Goal: Task Accomplishment & Management: Manage account settings

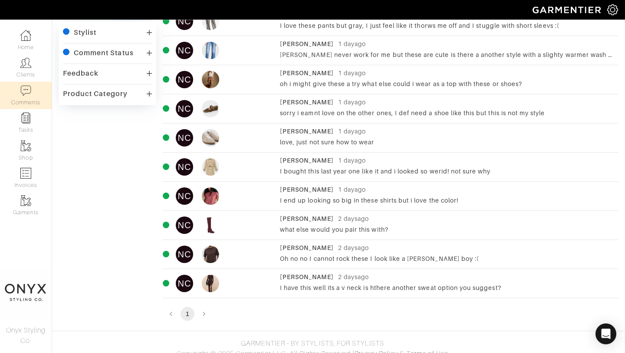
scroll to position [39, 0]
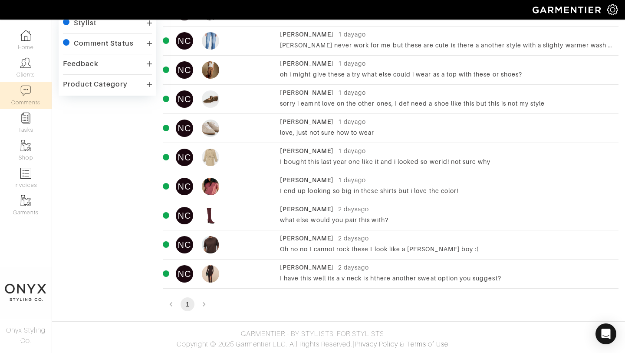
click at [352, 245] on div "Oh no no I cannot rock these I look like a [PERSON_NAME] boy :(" at bounding box center [447, 249] width 334 height 9
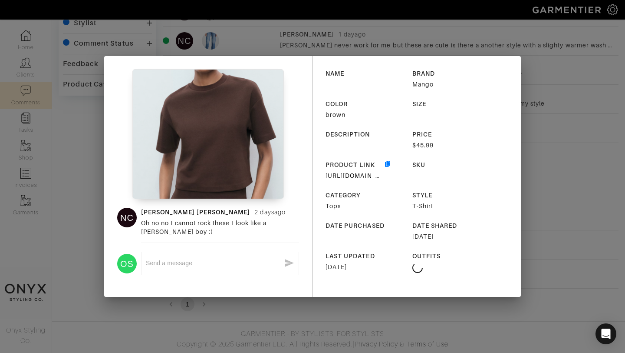
click at [529, 264] on div "NC [PERSON_NAME] [DATE] Oh no no I cannot rock these I look like a [PERSON_NAME…" at bounding box center [312, 176] width 625 height 353
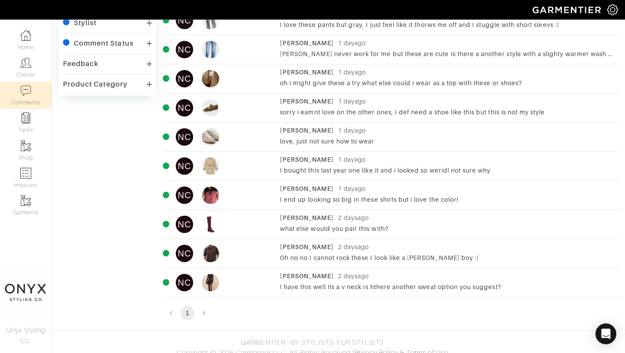
scroll to position [10, 0]
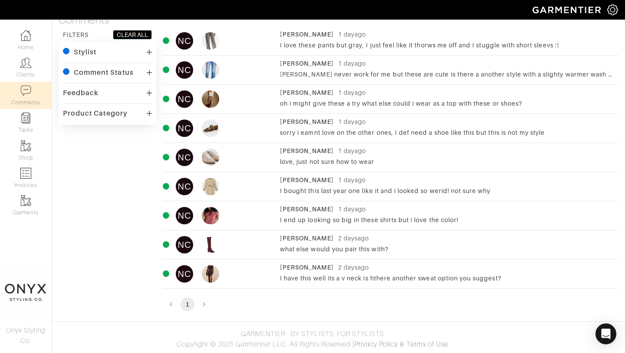
click at [363, 278] on div "I have this well its a v neck is hthere another sweat option you suggest?" at bounding box center [447, 278] width 334 height 9
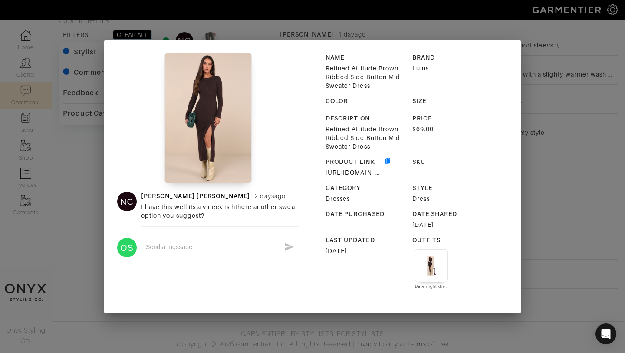
click at [543, 266] on div "NC Nicole Campagna 2 days ago I have this well its a v neck is hthere another s…" at bounding box center [312, 176] width 625 height 353
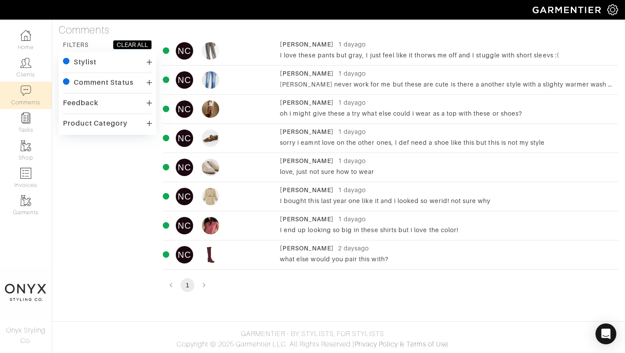
scroll to position [0, 0]
click at [448, 201] on div "I bought this last year one like it and i looked so werid! not sure why" at bounding box center [447, 200] width 334 height 9
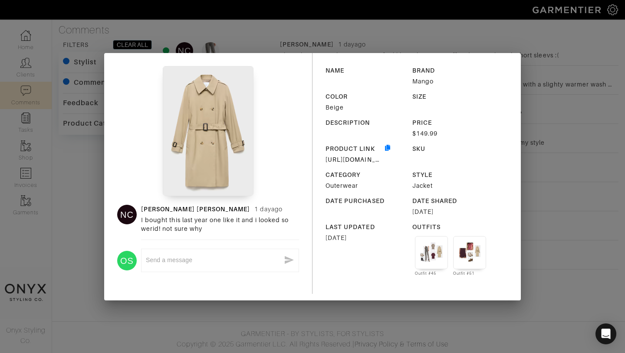
click at [541, 284] on div "NC Nicole Campagna 1 day ago I bought this last year one like it and i looked s…" at bounding box center [312, 176] width 625 height 353
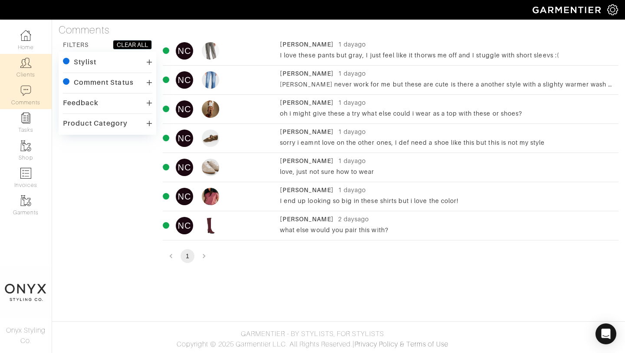
click at [31, 70] on link "Clients" at bounding box center [26, 67] width 52 height 27
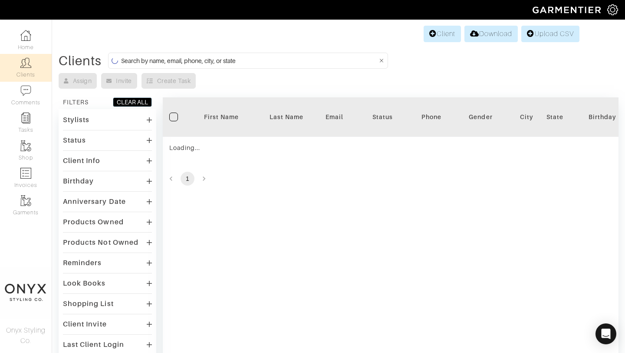
click at [243, 59] on input at bounding box center [249, 60] width 257 height 11
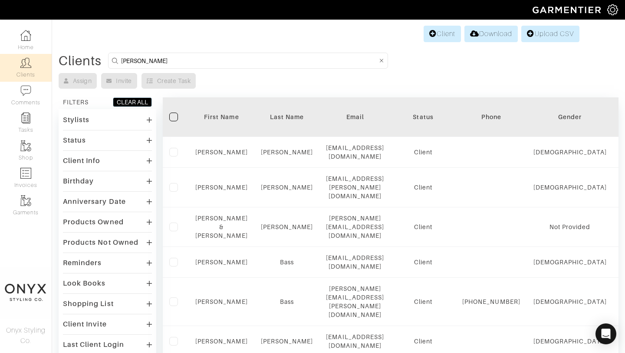
type input "[PERSON_NAME]"
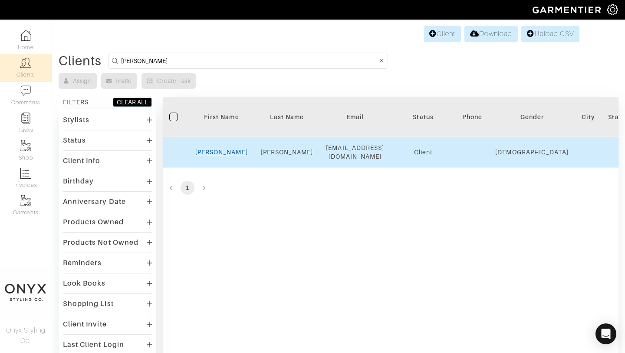
click at [216, 150] on link "[PERSON_NAME]" at bounding box center [221, 152] width 53 height 7
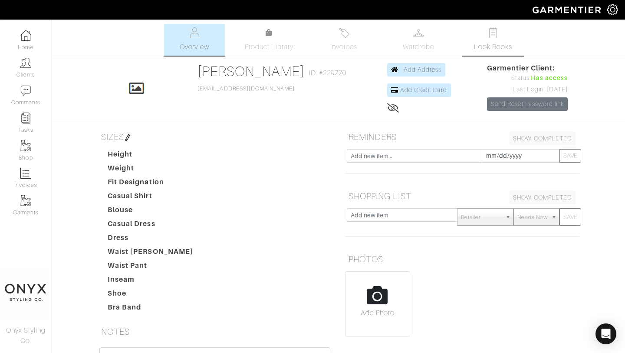
click at [495, 40] on link "Look Books" at bounding box center [493, 40] width 61 height 32
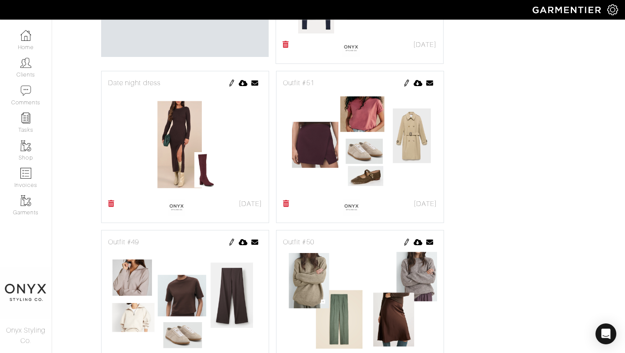
scroll to position [310, 0]
click at [231, 82] on img at bounding box center [231, 82] width 7 height 7
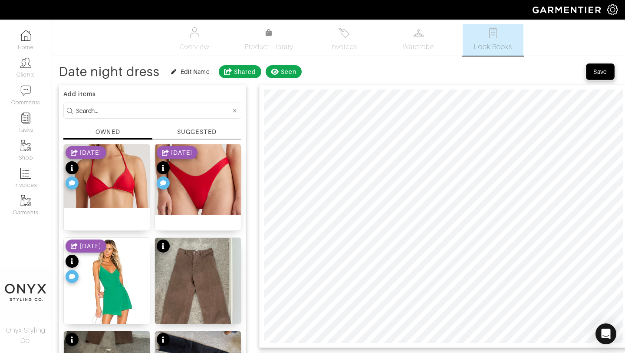
click at [595, 69] on div "Save" at bounding box center [601, 71] width 14 height 9
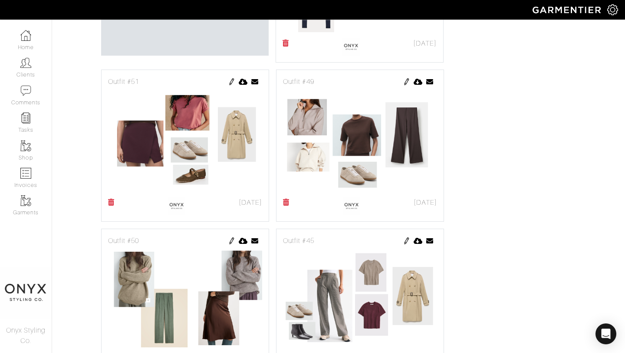
scroll to position [317, 0]
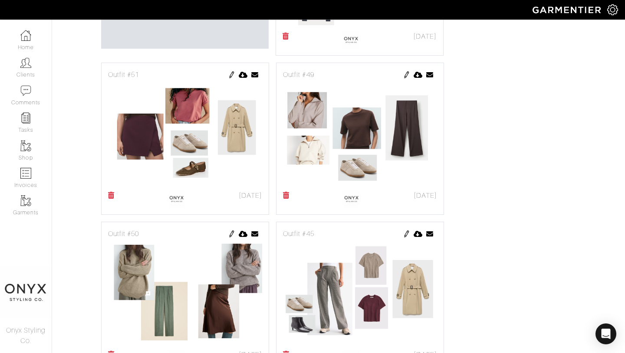
click at [285, 197] on icon at bounding box center [286, 195] width 7 height 7
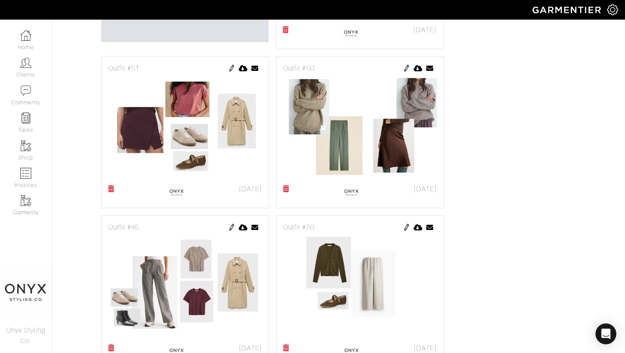
scroll to position [338, 0]
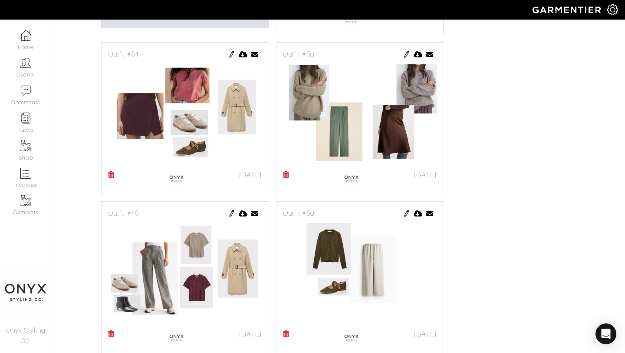
click at [230, 56] on img at bounding box center [231, 54] width 7 height 7
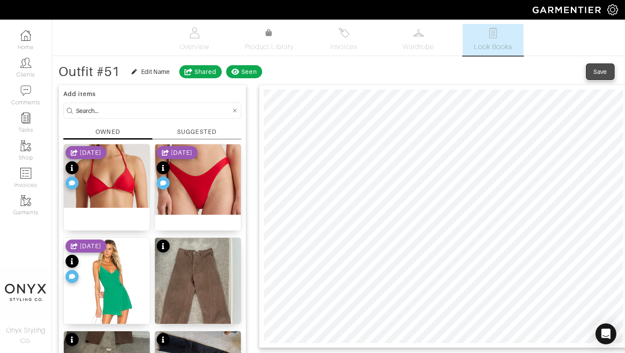
click at [594, 72] on div "Save" at bounding box center [601, 71] width 14 height 9
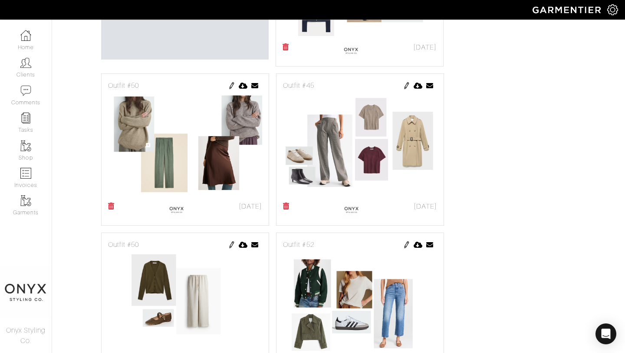
scroll to position [325, 0]
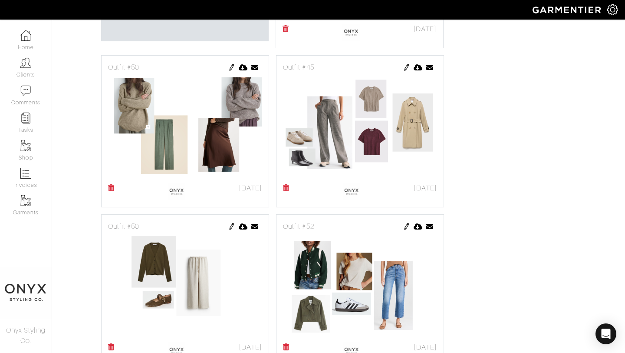
click at [286, 185] on icon at bounding box center [286, 187] width 7 height 7
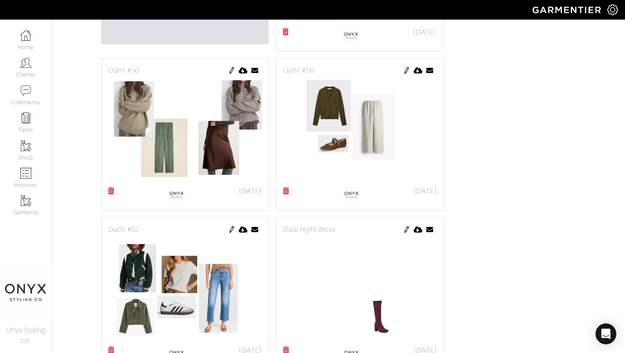
scroll to position [291, 0]
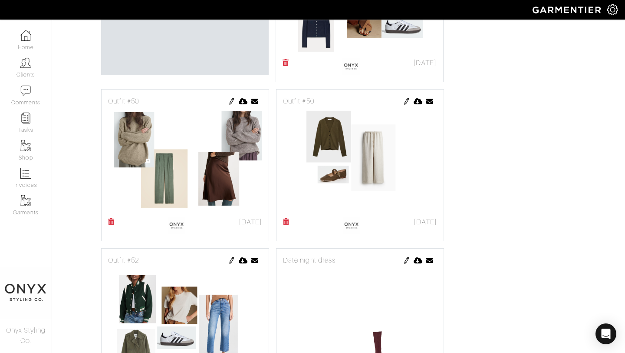
click at [407, 102] on img at bounding box center [406, 101] width 7 height 7
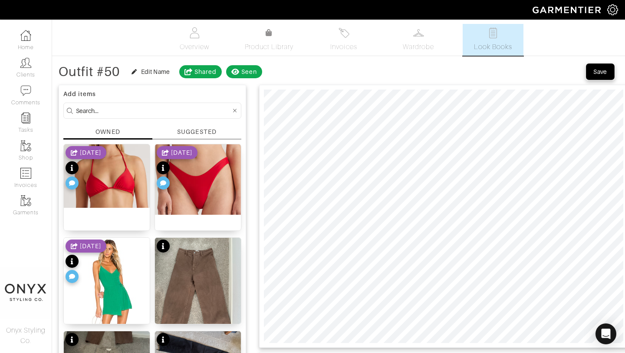
click at [595, 76] on button "Save" at bounding box center [601, 72] width 28 height 16
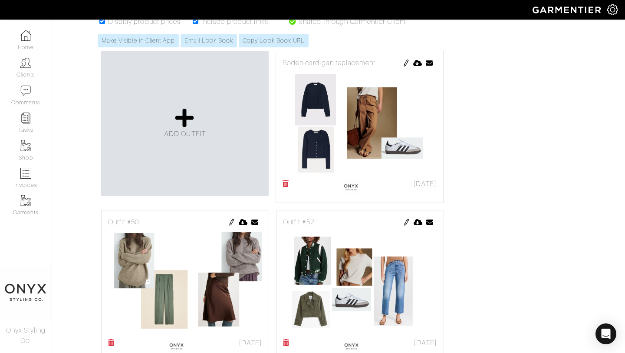
scroll to position [56, 0]
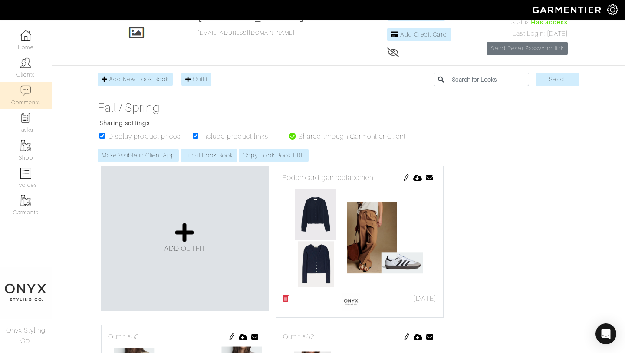
click at [42, 103] on link "Comments" at bounding box center [26, 95] width 52 height 27
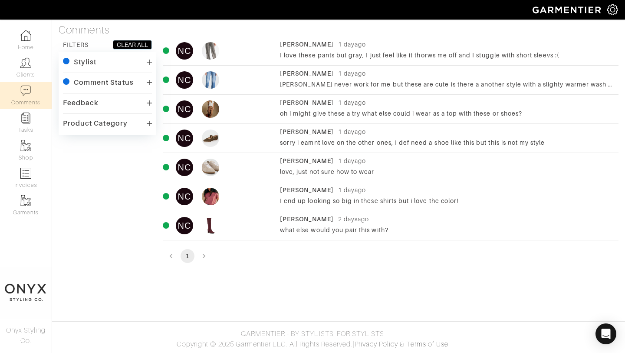
click at [339, 230] on div "what else would you pair this with?" at bounding box center [447, 229] width 334 height 9
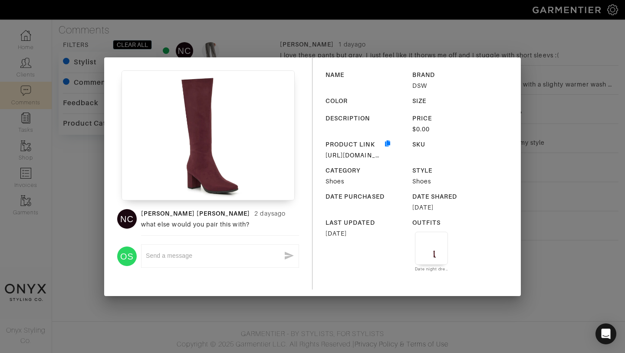
click at [512, 301] on div "NC [PERSON_NAME] [DATE] what else would you pair this with? OS x NAME BRAND DSW…" at bounding box center [312, 176] width 625 height 353
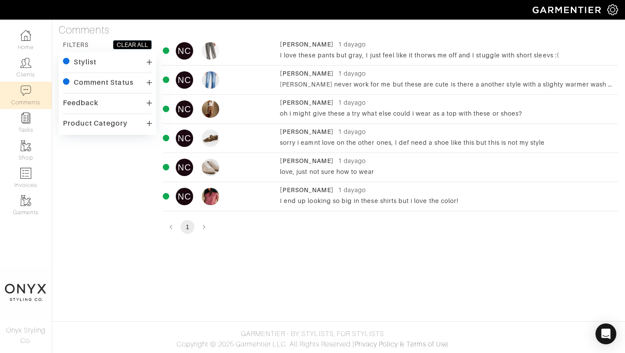
click at [421, 202] on div "I end up looking so big in these shirts but i love the color!" at bounding box center [447, 200] width 334 height 9
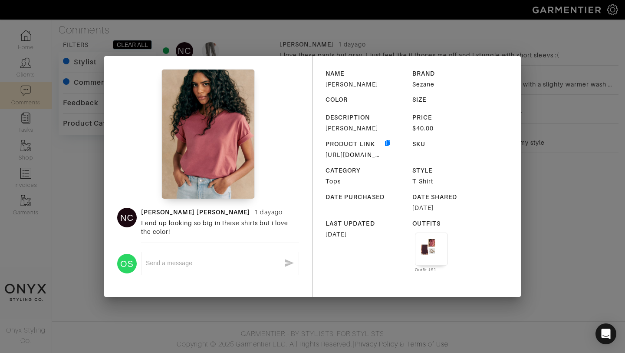
click at [539, 258] on div "NC [PERSON_NAME] [DATE] I end up looking so big in these shirts but i love the …" at bounding box center [312, 176] width 625 height 353
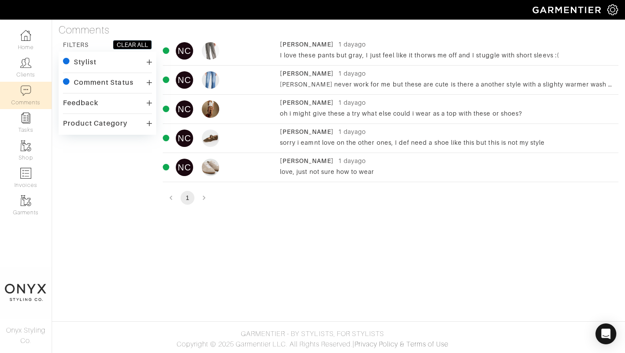
click at [399, 171] on div "love, just not sure how to wear" at bounding box center [447, 171] width 334 height 9
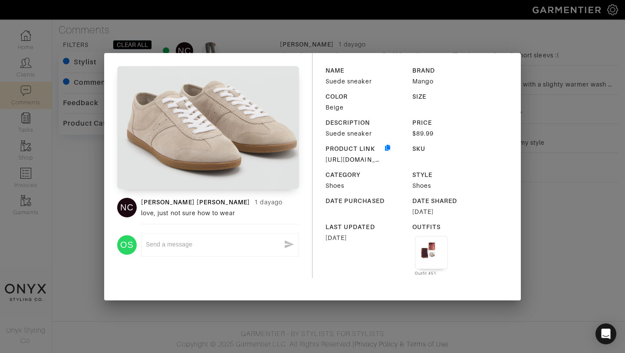
click at [532, 250] on div "NC Nicole Campagna 1 day ago love, just not sure how to wear OS x NAME Suede sn…" at bounding box center [312, 176] width 625 height 353
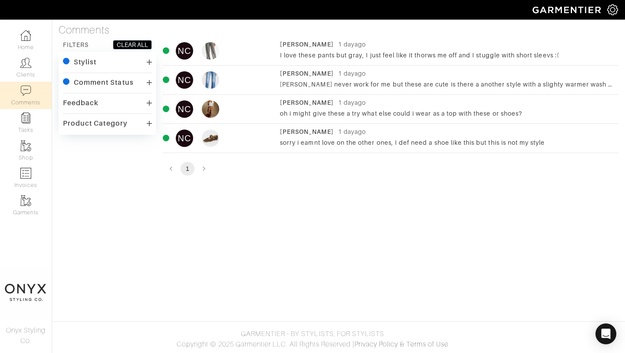
click at [397, 148] on div "Nicole Campagna 1 day ago sorry i eamnt love on the other ones, I def need a sh…" at bounding box center [447, 138] width 334 height 22
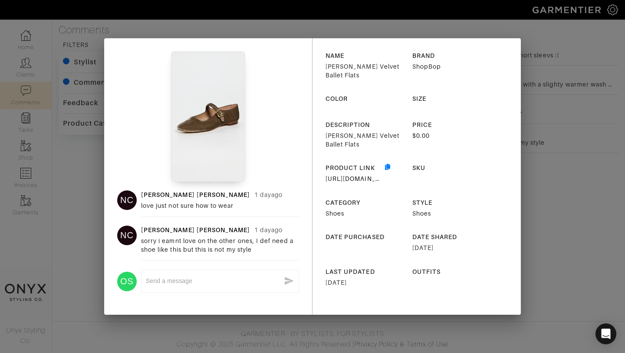
click at [541, 229] on div "NC Nicole Campagna 1 day ago love just not sure how to wear NC Nicole Campagna …" at bounding box center [312, 176] width 625 height 353
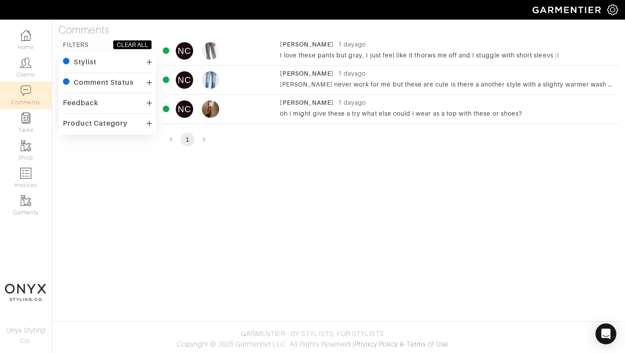
click at [477, 120] on div "NC Nicole Campagna 1 day ago oh i might give these a try what else could i wear…" at bounding box center [391, 111] width 456 height 26
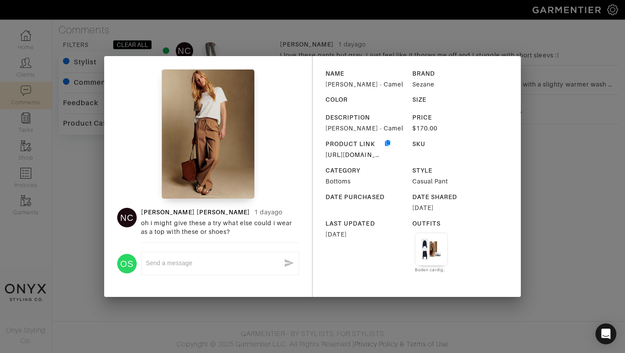
click at [264, 270] on div "x" at bounding box center [220, 263] width 149 height 14
type textarea "T"
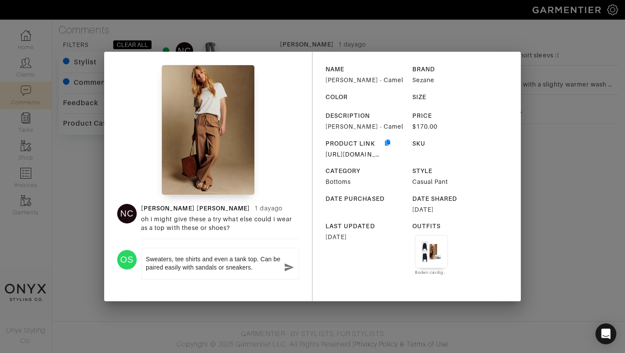
type textarea "Sweaters, tee shirts and even a tank top. Can be paired easily with sandals or …"
click at [290, 266] on icon "button" at bounding box center [289, 267] width 9 height 8
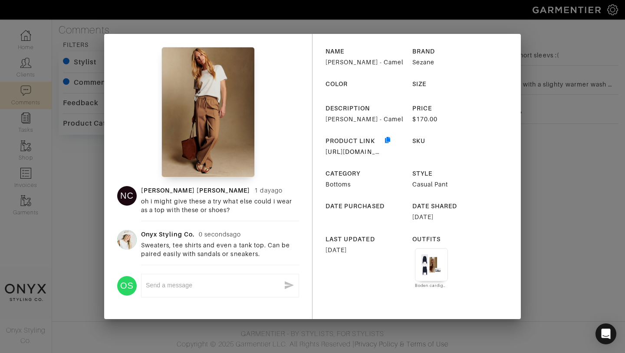
click at [542, 255] on div "NC Nicole Campagna 1 day ago oh i might give these a try what else could i wear…" at bounding box center [312, 176] width 625 height 353
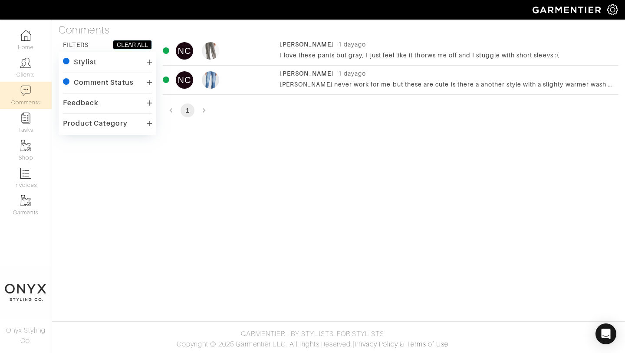
click at [355, 56] on div "I love these pants but gray, I just feel like it thorws me off and I stuggle wi…" at bounding box center [447, 55] width 334 height 9
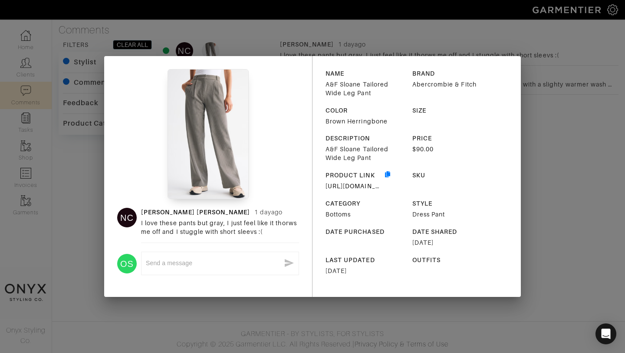
click at [540, 118] on div "NC Nicole Campagna 1 day ago I love these pants but gray, I just feel like it t…" at bounding box center [312, 176] width 625 height 353
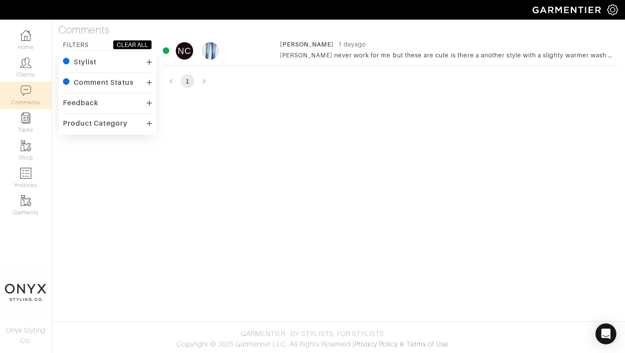
click at [383, 57] on div "levis never work for me but these are cute is there a another style with a slig…" at bounding box center [447, 55] width 334 height 9
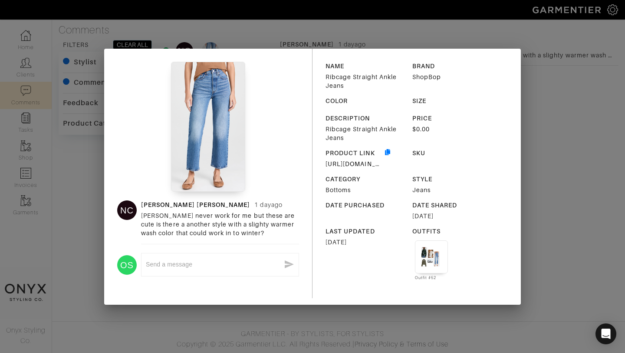
click at [528, 110] on div "NC Nicole Campagna 1 day ago levis never work for me but these are cute is ther…" at bounding box center [312, 176] width 625 height 353
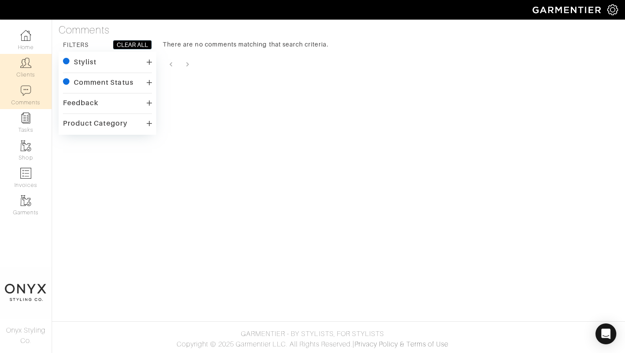
click at [28, 73] on link "Clients" at bounding box center [26, 67] width 52 height 27
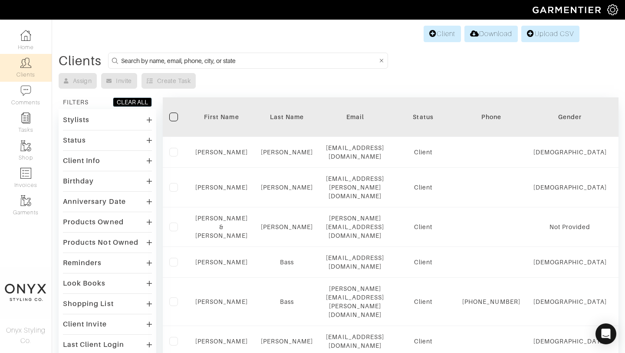
click at [219, 60] on input at bounding box center [249, 60] width 257 height 11
type input "nicole"
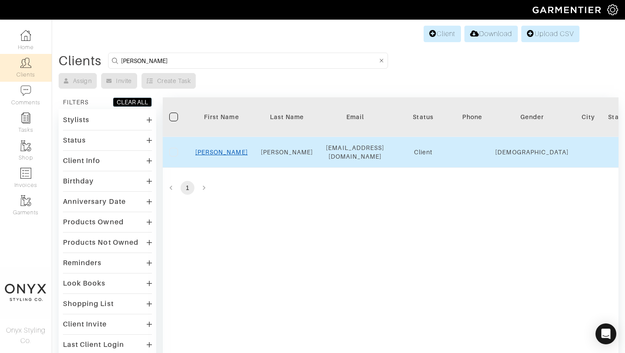
click at [217, 152] on link "Nicole" at bounding box center [221, 152] width 53 height 7
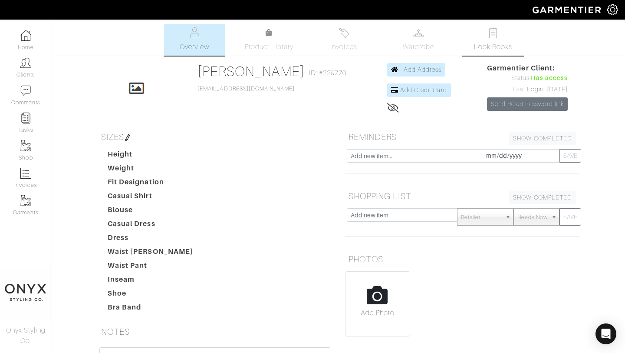
click at [488, 47] on span "Look Books" at bounding box center [493, 47] width 39 height 10
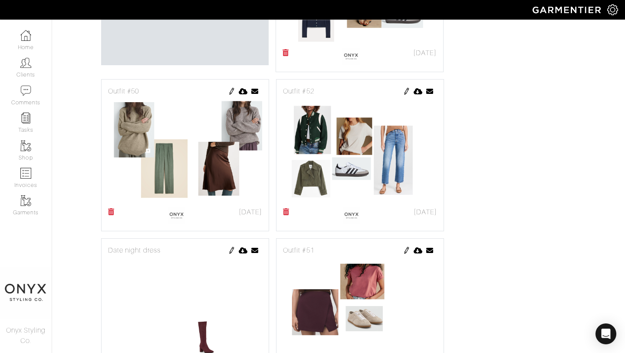
scroll to position [328, 0]
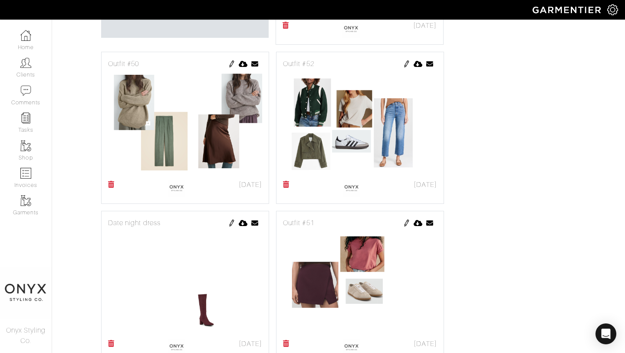
click at [405, 64] on img at bounding box center [406, 63] width 7 height 7
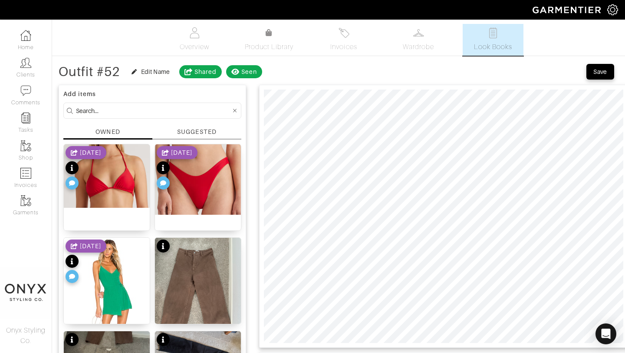
click at [197, 129] on div "SUGGESTED" at bounding box center [196, 131] width 39 height 9
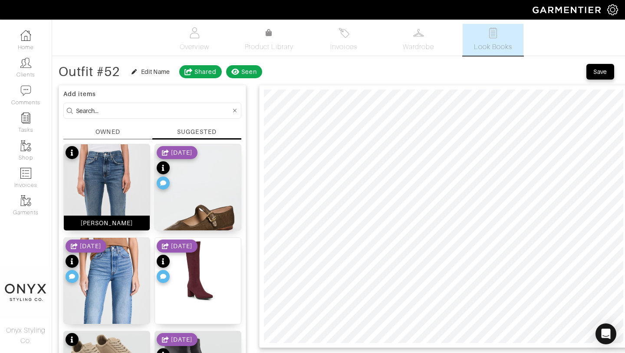
click at [116, 169] on img at bounding box center [107, 220] width 86 height 152
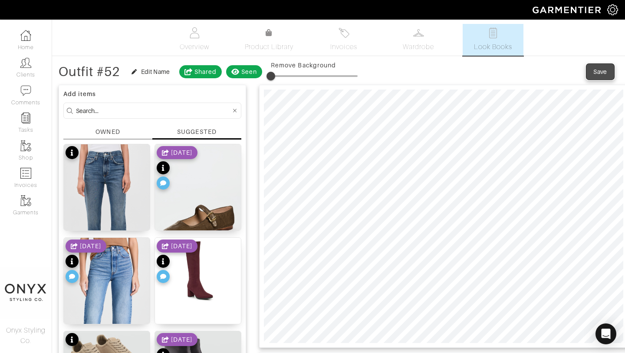
click at [599, 69] on div "Save" at bounding box center [601, 71] width 14 height 9
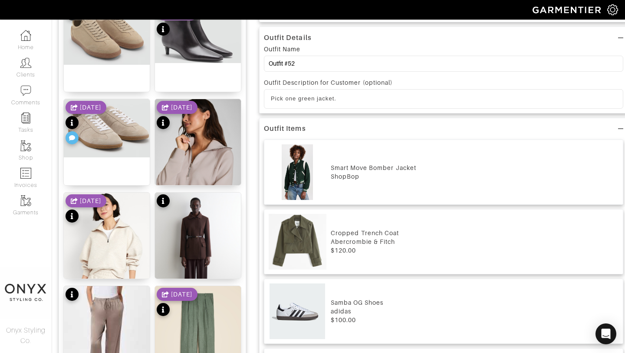
scroll to position [333, 0]
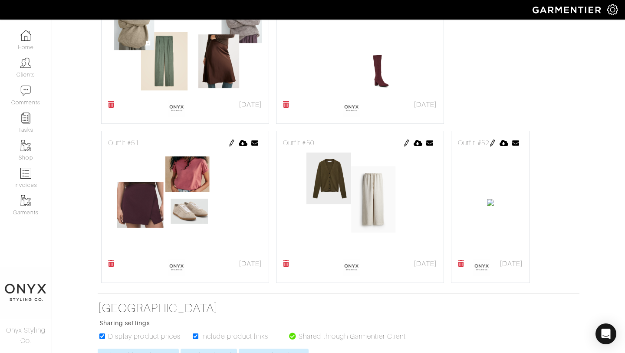
scroll to position [476, 0]
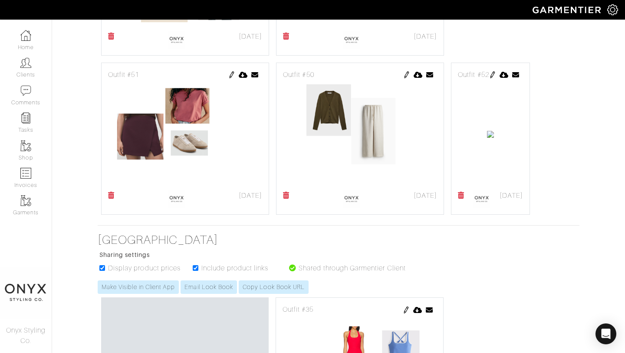
click at [489, 78] on img at bounding box center [492, 74] width 7 height 7
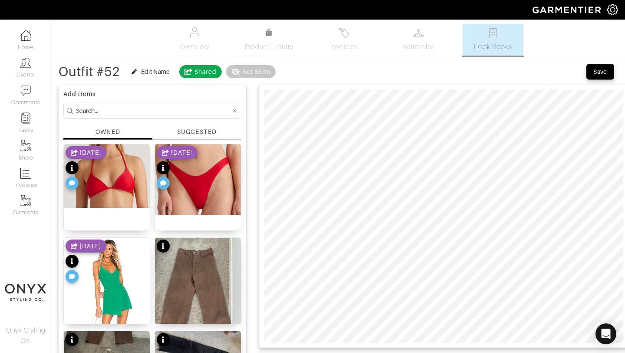
click at [202, 131] on div "SUGGESTED" at bounding box center [196, 131] width 39 height 9
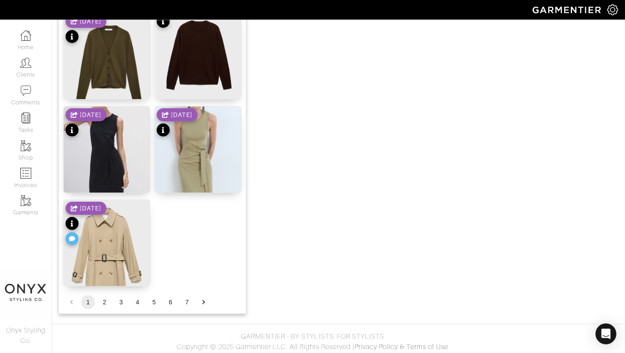
scroll to position [1068, 0]
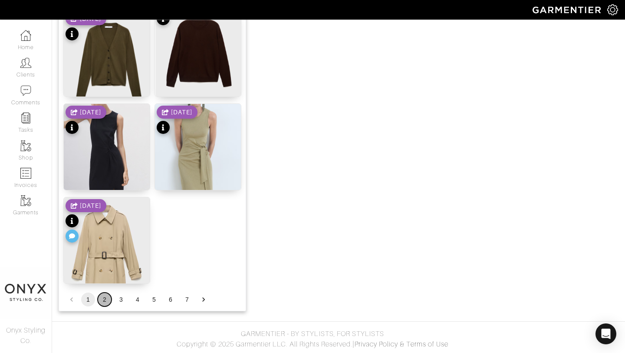
click at [103, 303] on button "2" at bounding box center [105, 299] width 14 height 14
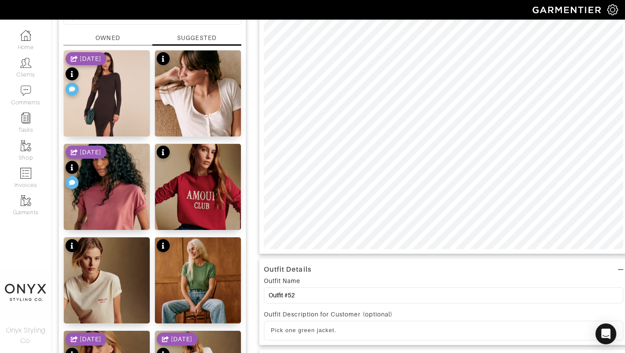
scroll to position [92, 0]
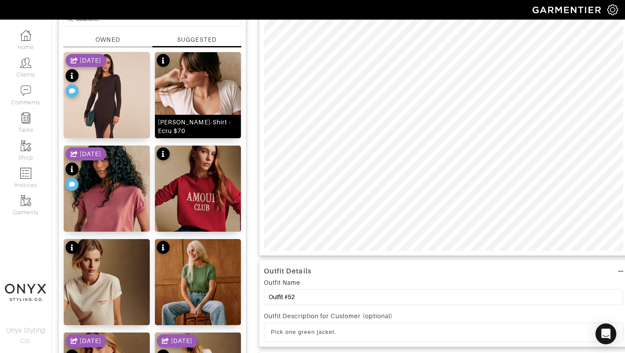
click at [210, 106] on img at bounding box center [198, 112] width 86 height 121
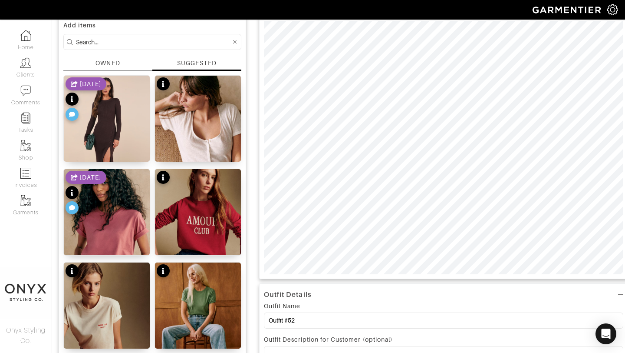
scroll to position [60, 0]
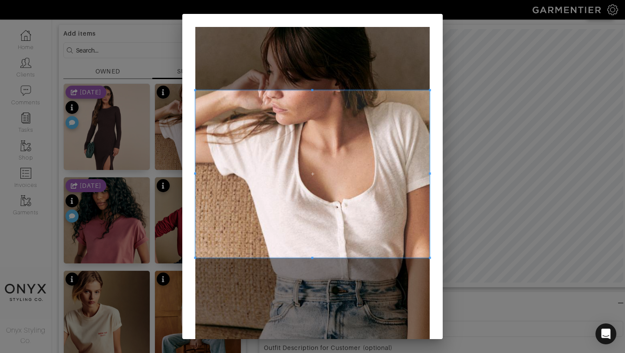
click at [426, 91] on span at bounding box center [312, 90] width 235 height 2
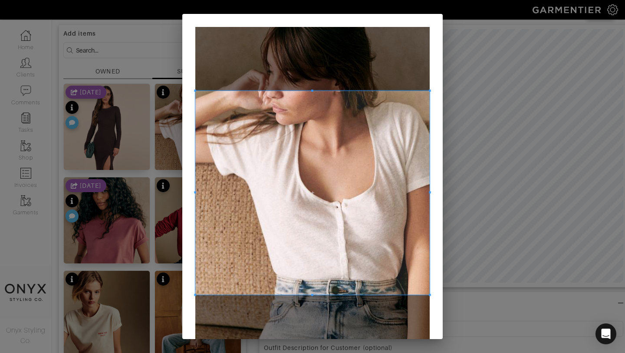
click at [423, 294] on span at bounding box center [312, 295] width 235 height 2
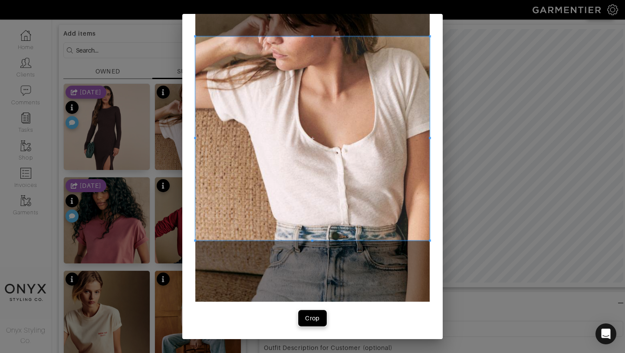
click at [322, 321] on button "Crop" at bounding box center [313, 318] width 28 height 16
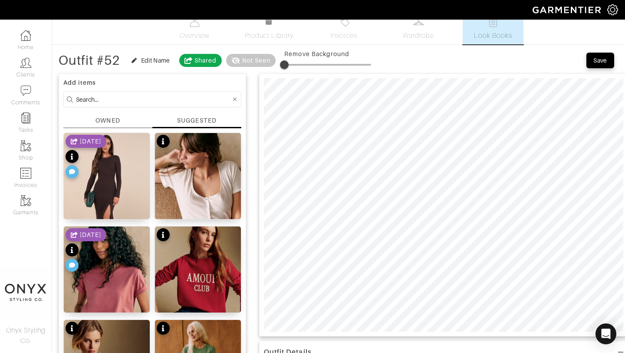
scroll to position [0, 0]
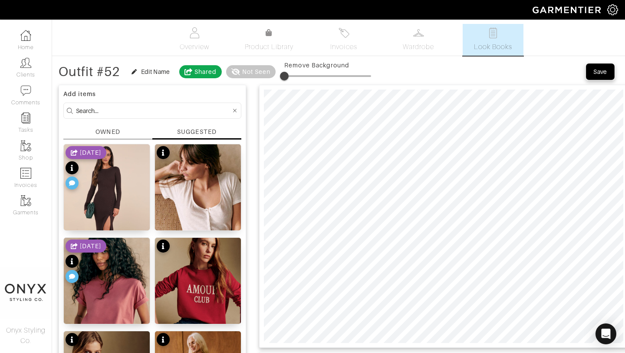
click at [599, 74] on div "Save" at bounding box center [601, 71] width 14 height 9
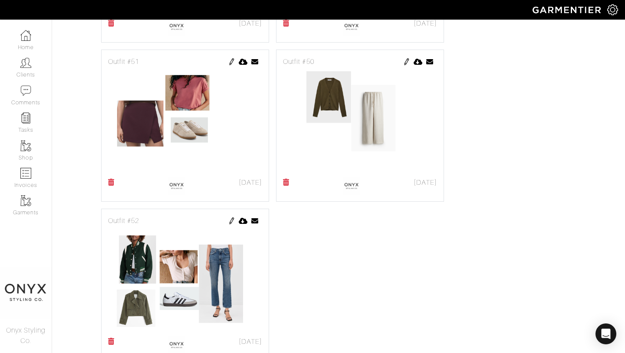
scroll to position [496, 0]
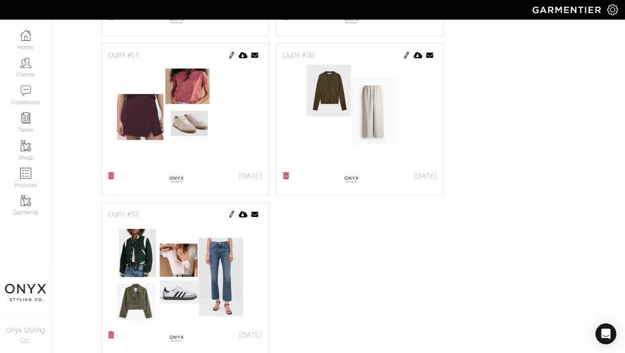
click at [229, 56] on img at bounding box center [231, 55] width 7 height 7
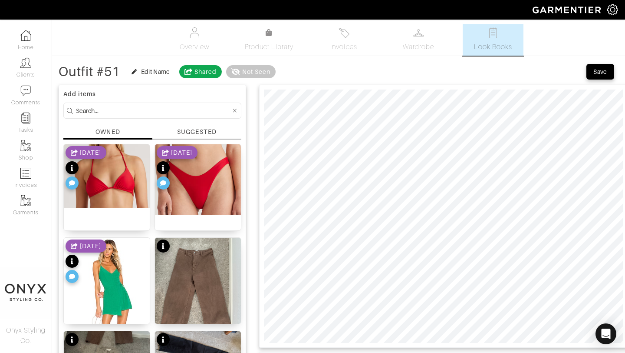
click at [202, 133] on div "SUGGESTED" at bounding box center [196, 131] width 39 height 9
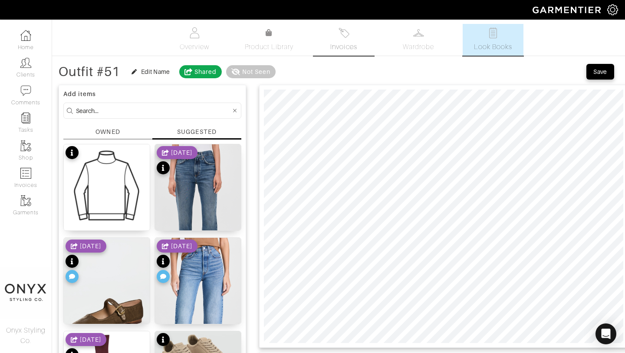
click at [348, 42] on span "Invoices" at bounding box center [344, 47] width 26 height 10
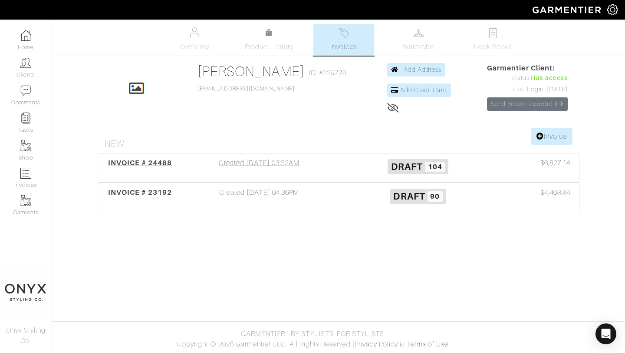
click at [157, 164] on span "INVOICE # 24488" at bounding box center [140, 163] width 64 height 8
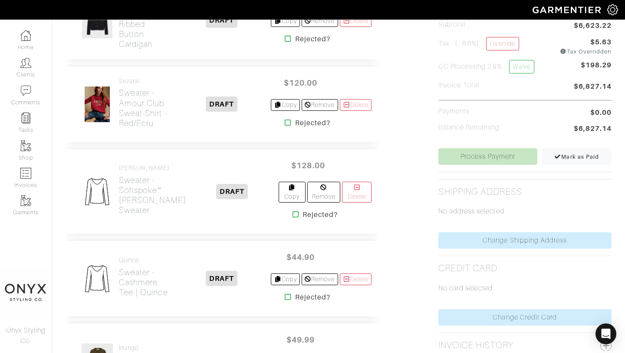
scroll to position [267, 0]
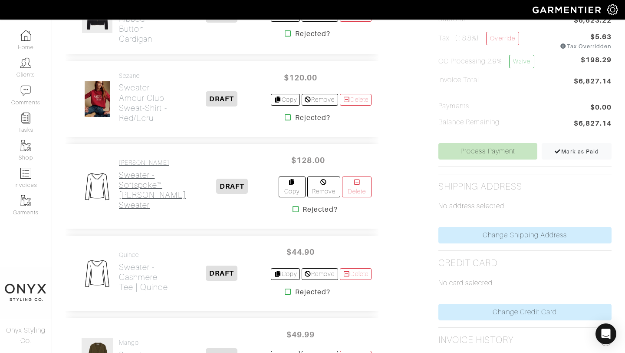
click at [138, 198] on h2 "Sweater - Softspoke™ Cassidy Sweater" at bounding box center [152, 190] width 67 height 40
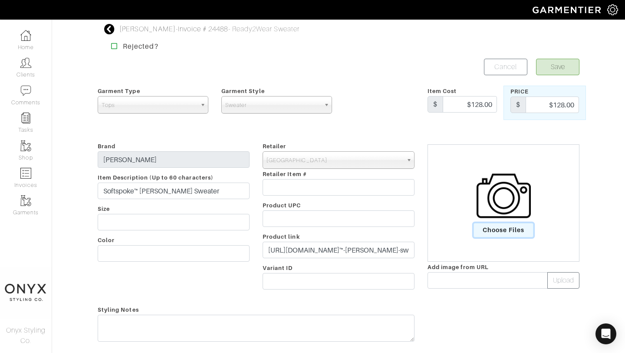
click at [495, 227] on span "Choose Files" at bounding box center [504, 230] width 60 height 14
click at [0, 0] on input "Choose Files" at bounding box center [0, 0] width 0 height 0
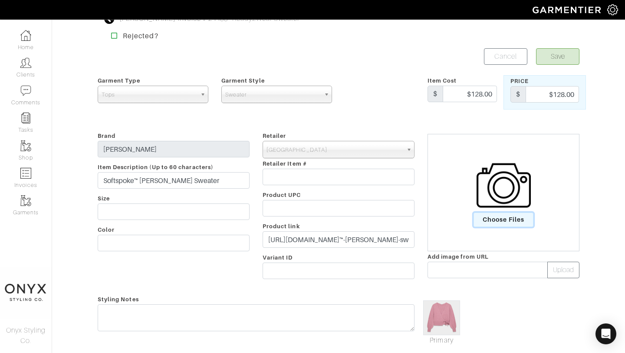
scroll to position [11, 0]
click at [563, 53] on button "Save" at bounding box center [557, 56] width 43 height 17
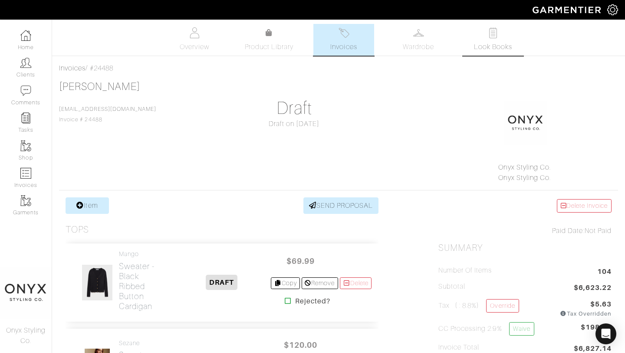
click at [500, 38] on link "Look Books" at bounding box center [493, 40] width 61 height 32
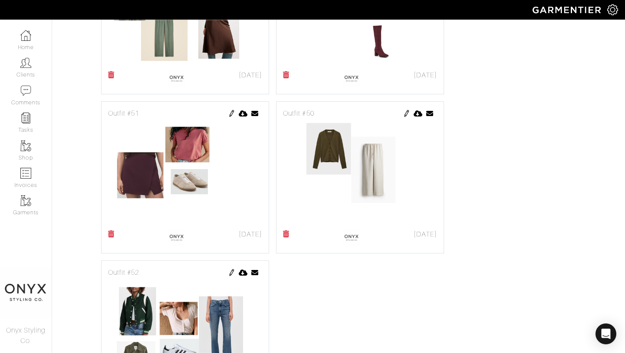
scroll to position [440, 0]
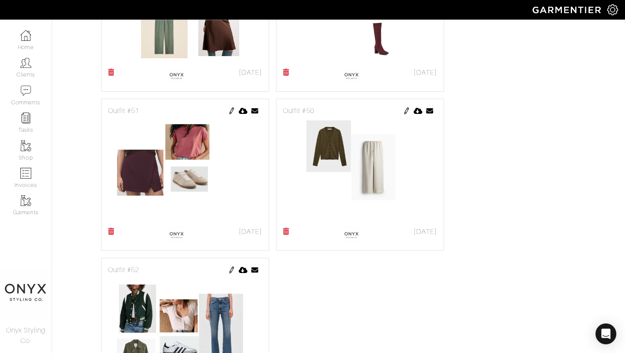
click at [229, 114] on img at bounding box center [231, 110] width 7 height 7
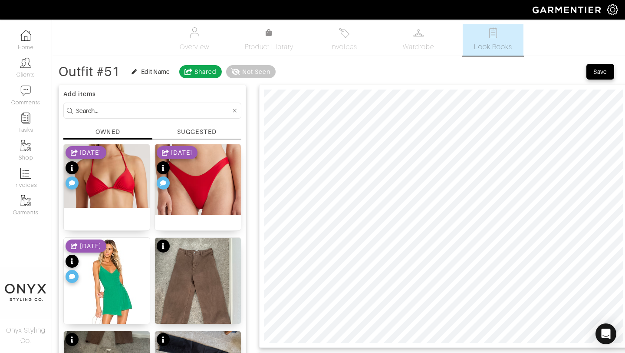
click at [196, 130] on div "SUGGESTED" at bounding box center [196, 131] width 39 height 9
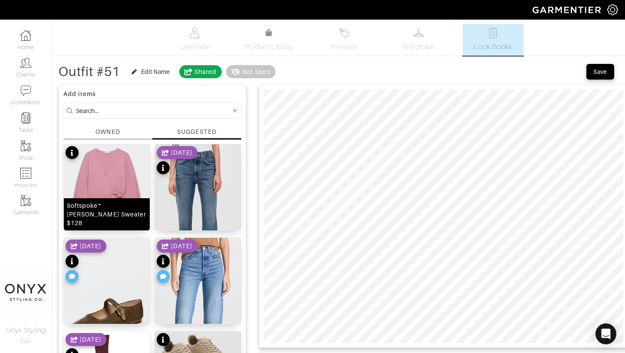
click at [114, 182] on img at bounding box center [107, 184] width 86 height 81
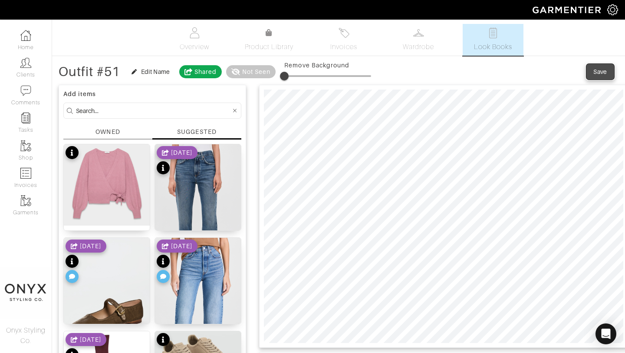
click at [598, 77] on button "Save" at bounding box center [601, 72] width 28 height 16
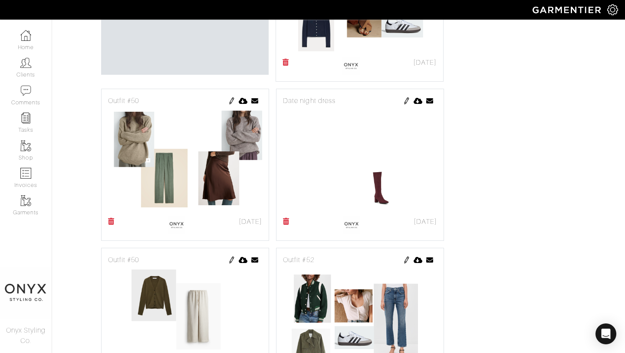
scroll to position [343, 0]
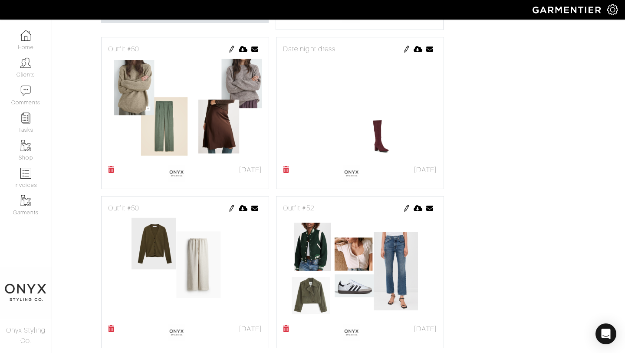
click at [406, 51] on img at bounding box center [406, 49] width 7 height 7
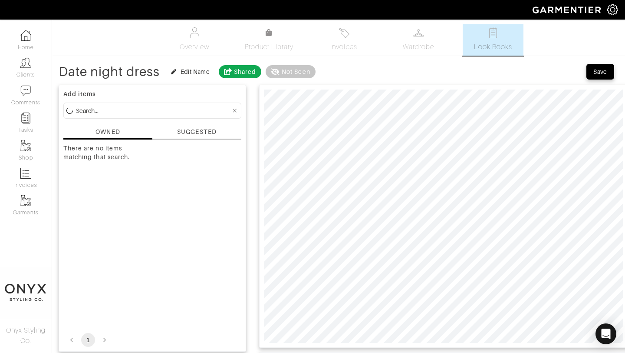
click at [205, 131] on div "SUGGESTED" at bounding box center [196, 131] width 39 height 9
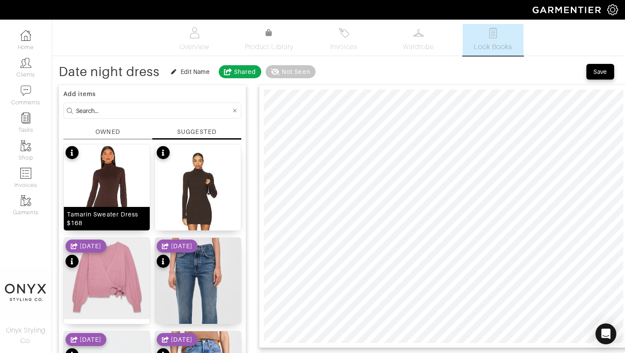
click at [126, 177] on img at bounding box center [107, 215] width 86 height 143
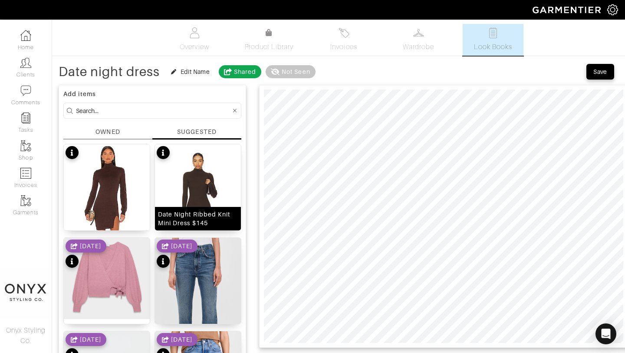
click at [202, 184] on img at bounding box center [198, 215] width 86 height 143
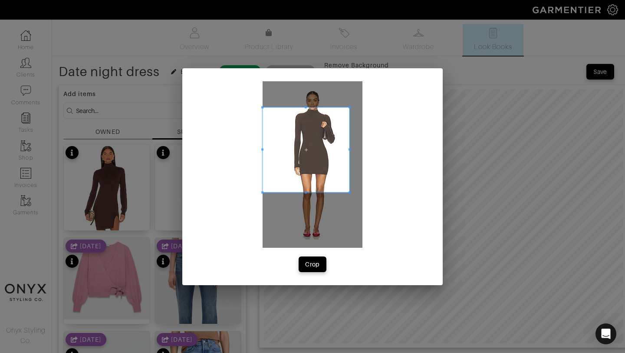
click at [350, 106] on span at bounding box center [350, 107] width 2 height 2
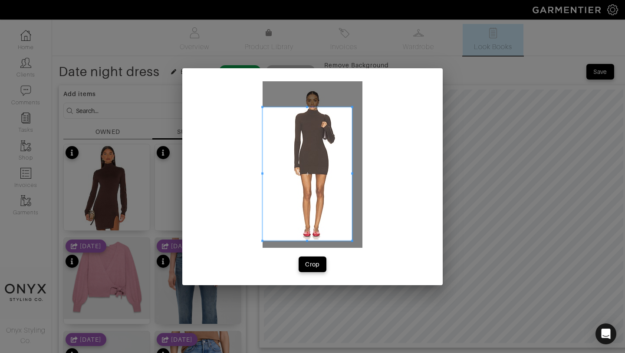
click at [351, 241] on span at bounding box center [352, 241] width 2 height 2
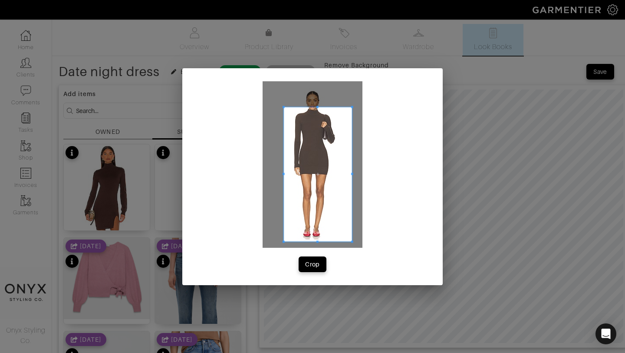
click at [284, 171] on span at bounding box center [284, 174] width 2 height 135
click at [309, 182] on span at bounding box center [315, 174] width 67 height 135
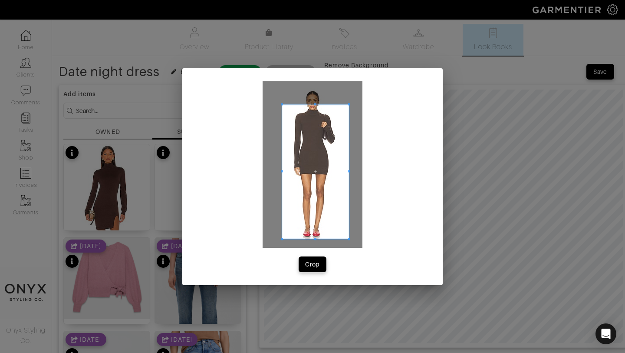
click at [326, 221] on span at bounding box center [315, 171] width 67 height 135
click at [317, 267] on div "Crop" at bounding box center [312, 264] width 15 height 9
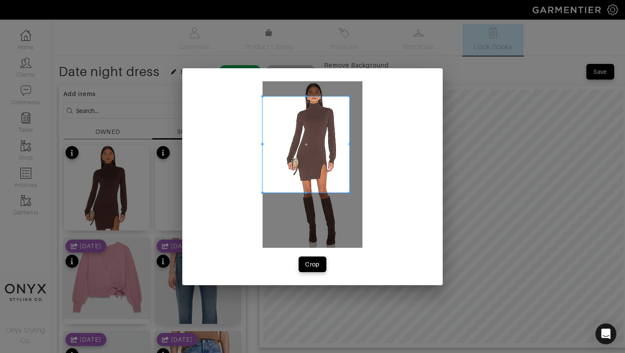
click at [350, 95] on span at bounding box center [350, 96] width 2 height 2
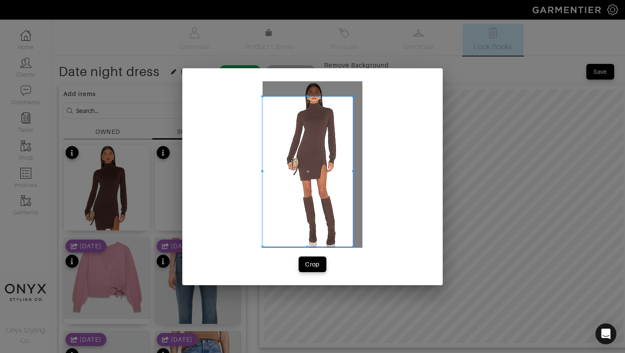
click at [354, 245] on span at bounding box center [353, 246] width 2 height 2
click at [278, 176] on span at bounding box center [278, 171] width 2 height 150
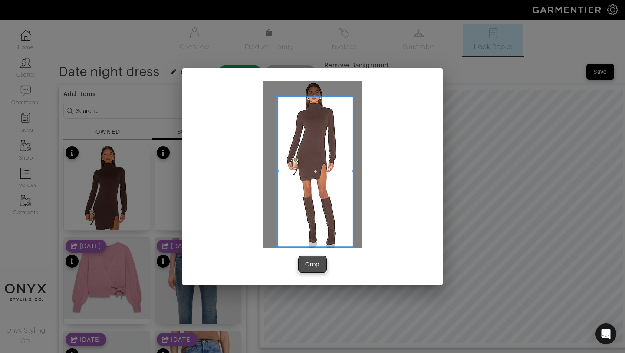
click at [311, 264] on div "Crop" at bounding box center [312, 264] width 15 height 9
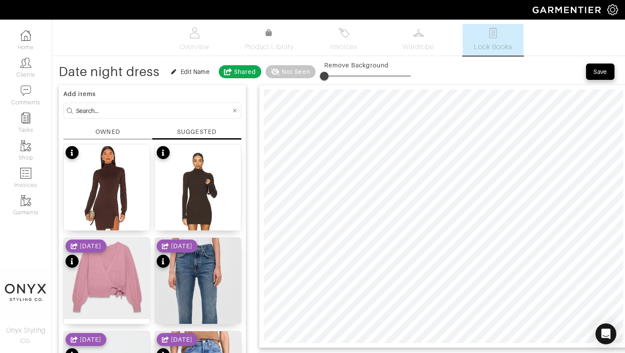
click at [604, 72] on div "Save" at bounding box center [601, 71] width 14 height 9
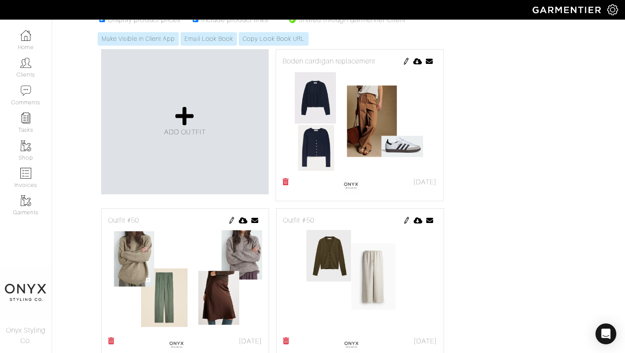
scroll to position [234, 0]
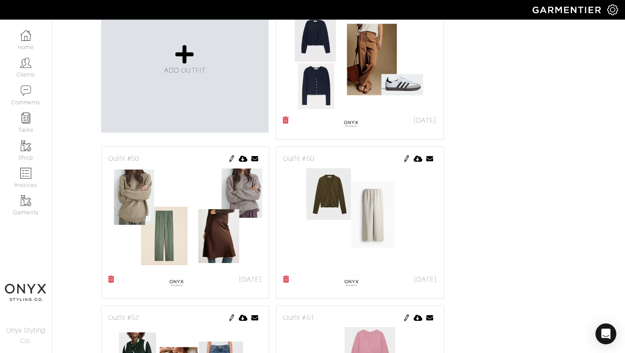
click at [405, 159] on img at bounding box center [406, 158] width 7 height 7
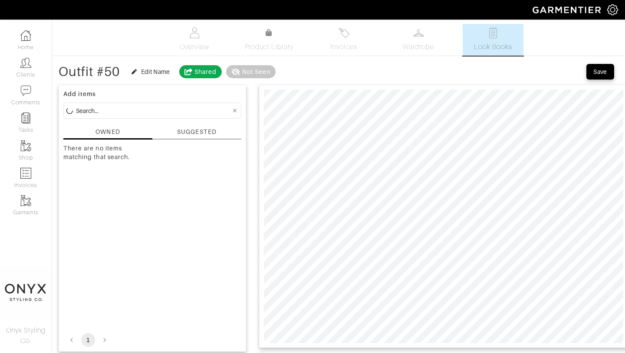
click at [191, 127] on div "SUGGESTED" at bounding box center [196, 131] width 39 height 9
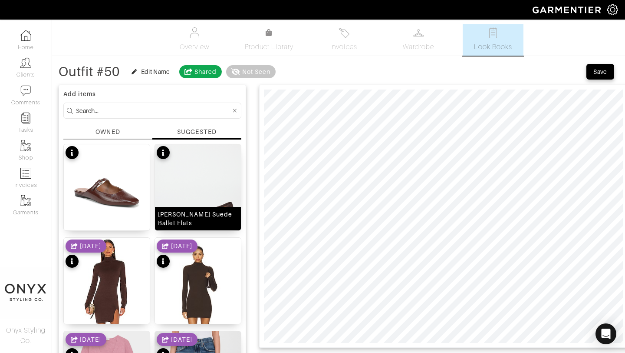
click at [205, 190] on img at bounding box center [198, 220] width 86 height 152
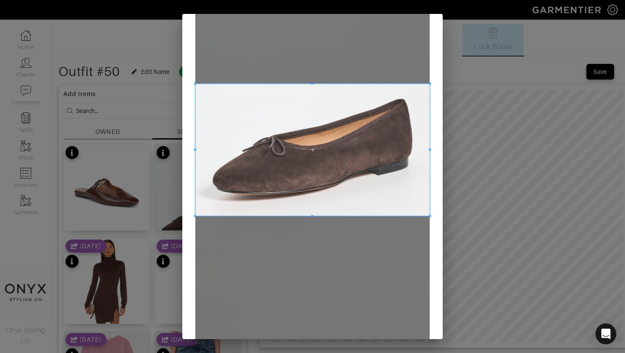
scroll to position [141, 0]
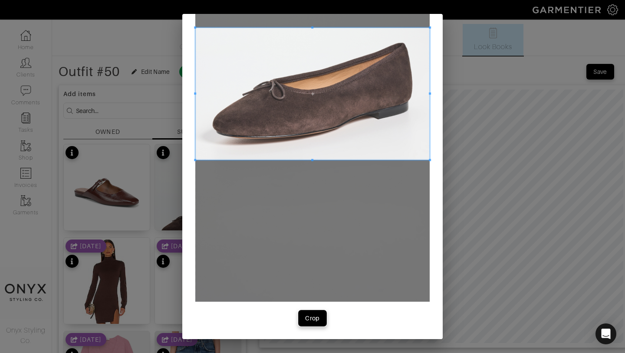
click at [308, 318] on div "Crop" at bounding box center [312, 318] width 15 height 9
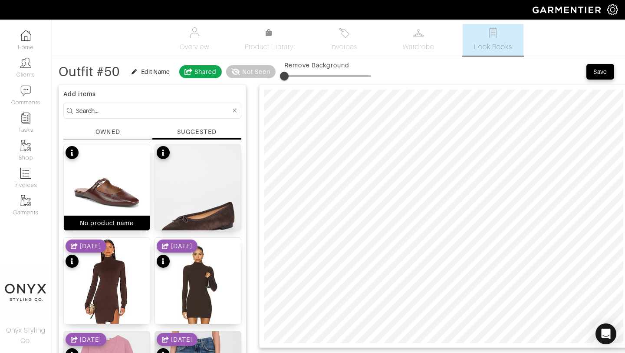
click at [102, 192] on img at bounding box center [107, 176] width 86 height 65
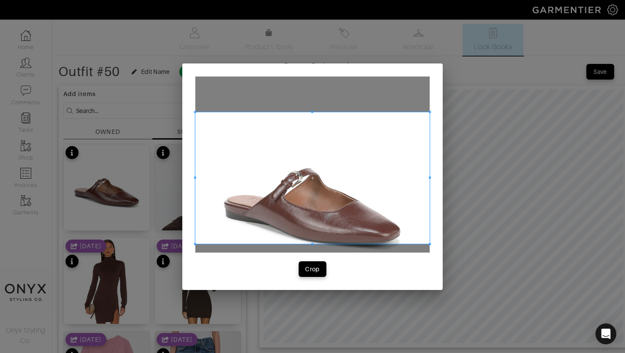
click at [364, 187] on span at bounding box center [312, 178] width 235 height 132
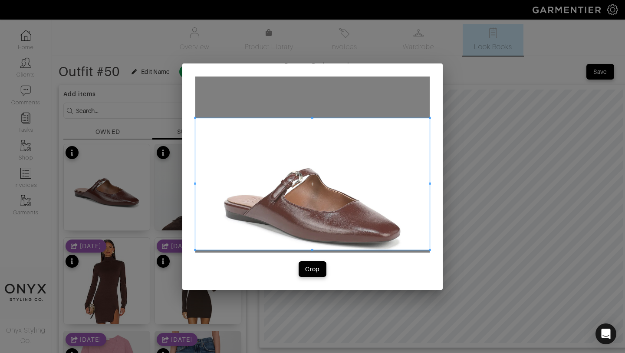
click at [400, 164] on span at bounding box center [312, 184] width 235 height 132
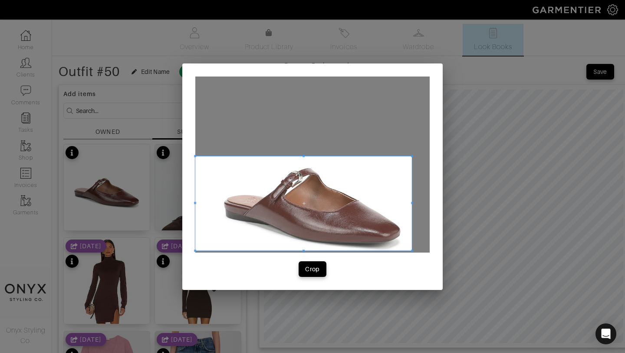
click at [411, 156] on span at bounding box center [412, 156] width 2 height 2
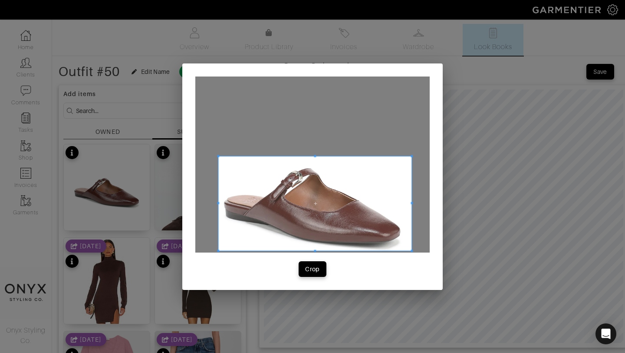
click at [219, 202] on div at bounding box center [314, 203] width 193 height 94
click at [307, 268] on div "Crop" at bounding box center [312, 268] width 15 height 9
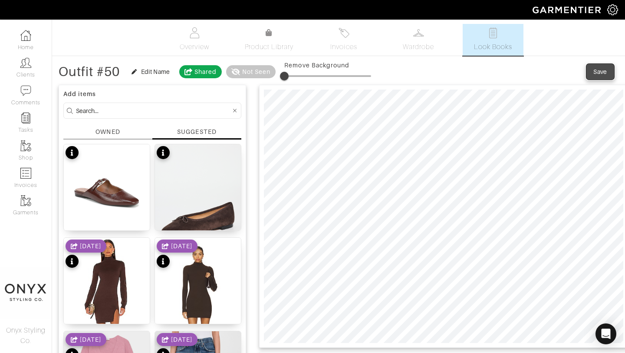
click at [605, 74] on div "Save" at bounding box center [601, 71] width 14 height 9
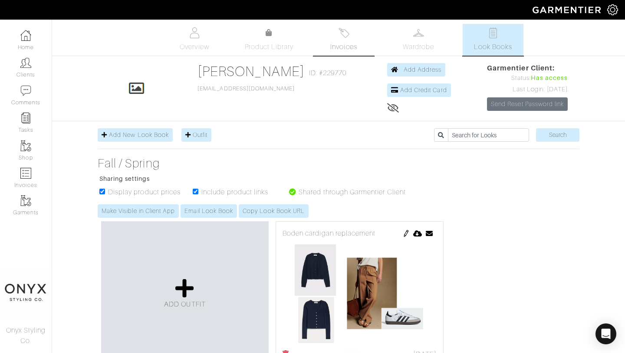
click at [347, 42] on span "Invoices" at bounding box center [344, 47] width 26 height 10
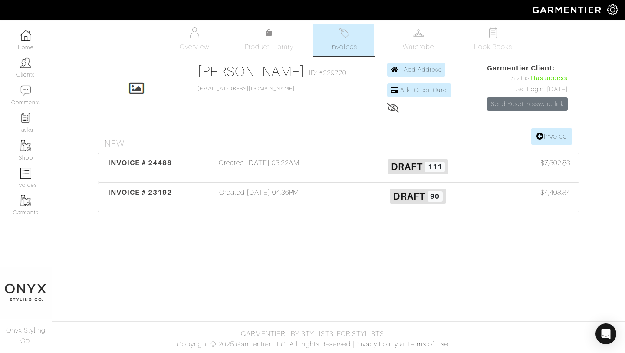
click at [149, 159] on div "INVOICE # 24488" at bounding box center [139, 168] width 79 height 20
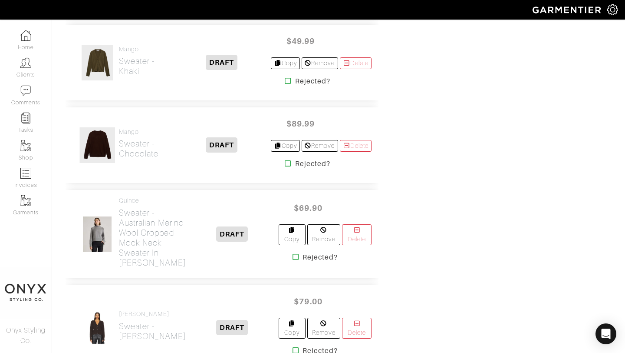
scroll to position [1366, 0]
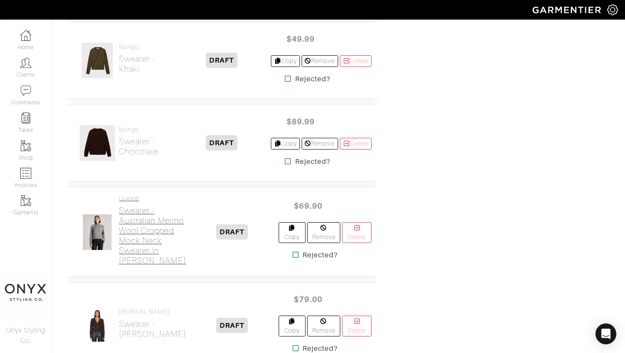
click at [141, 227] on h2 "Sweater - Australian Merino Wool Cropped Mock Neck Sweater in [PERSON_NAME]" at bounding box center [152, 235] width 67 height 60
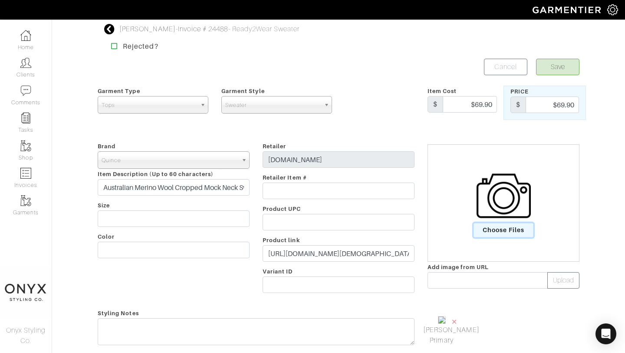
click at [494, 228] on span "Choose Files" at bounding box center [504, 230] width 60 height 14
click at [0, 0] on input "Choose Files" at bounding box center [0, 0] width 0 height 0
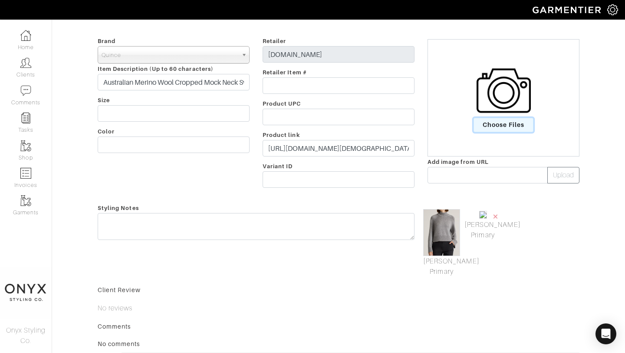
scroll to position [115, 0]
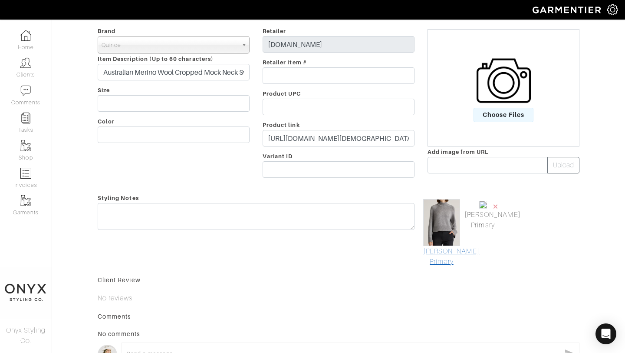
click at [448, 260] on link "[PERSON_NAME] Primary" at bounding box center [441, 256] width 37 height 21
click at [497, 204] on span "×" at bounding box center [495, 206] width 7 height 12
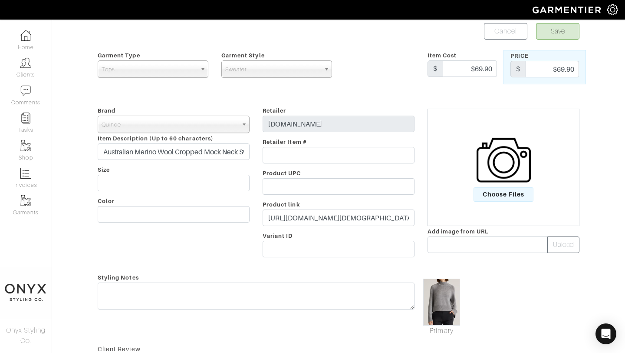
scroll to position [0, 0]
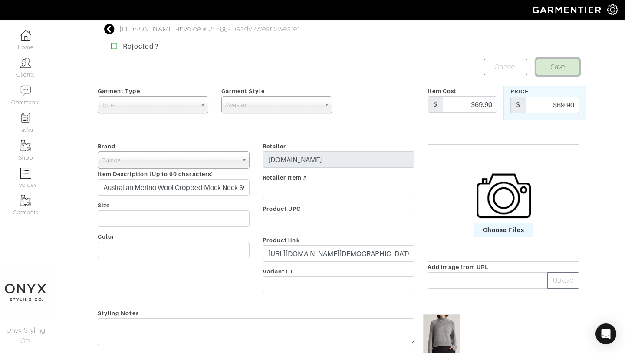
click at [561, 65] on button "Save" at bounding box center [557, 67] width 43 height 17
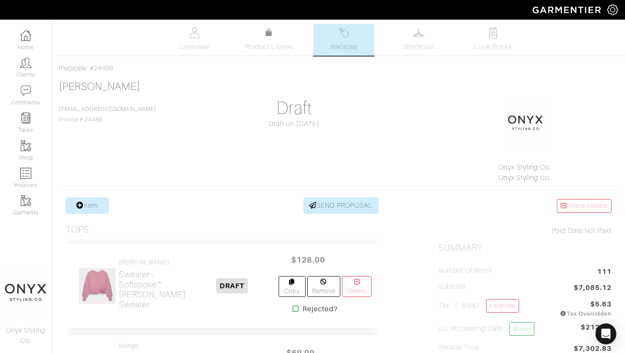
click at [500, 40] on link "Look Books" at bounding box center [493, 40] width 61 height 32
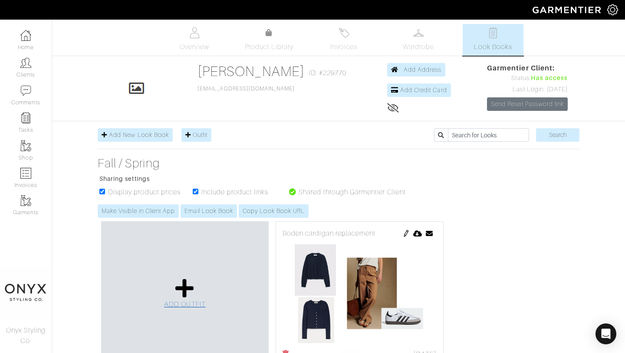
click at [185, 291] on icon at bounding box center [184, 288] width 19 height 21
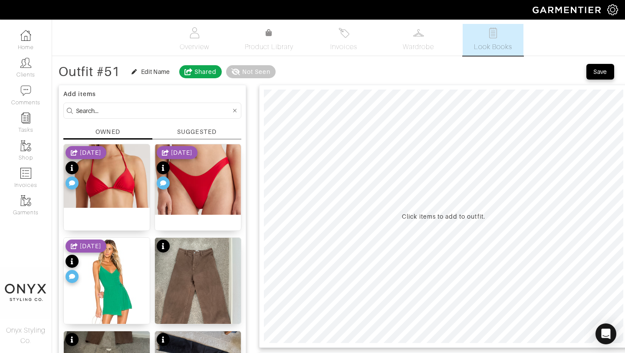
click at [195, 129] on div "SUGGESTED" at bounding box center [196, 131] width 39 height 9
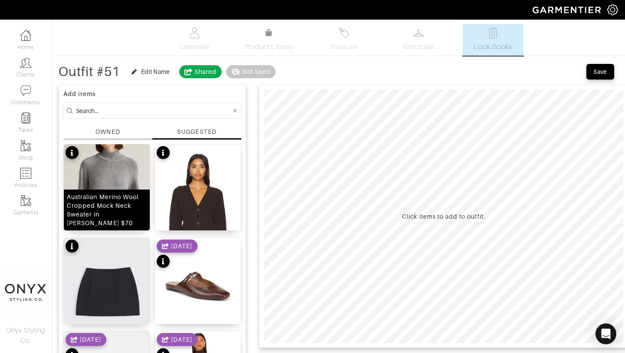
click at [127, 172] on img at bounding box center [107, 198] width 86 height 109
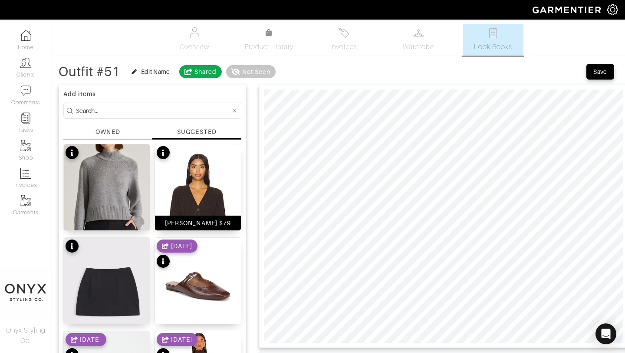
click at [207, 193] on img at bounding box center [198, 215] width 86 height 143
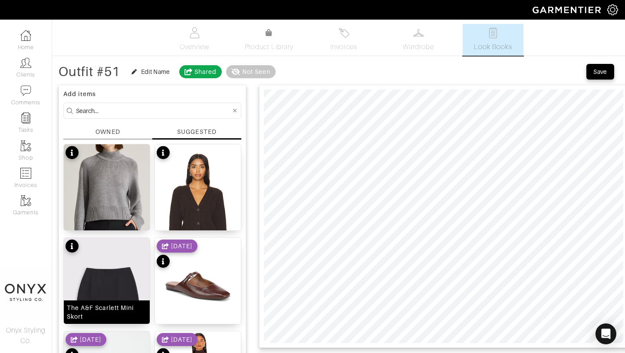
click at [120, 262] on img at bounding box center [107, 292] width 86 height 108
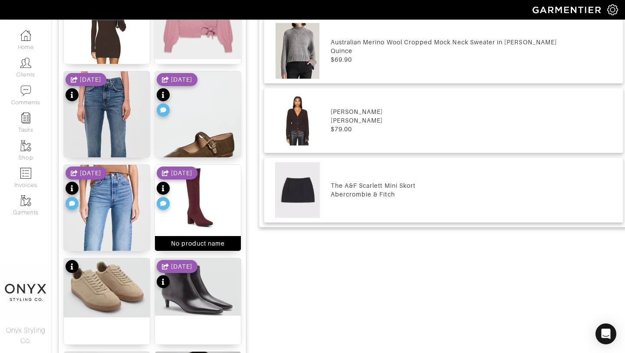
click at [205, 210] on img at bounding box center [198, 197] width 86 height 65
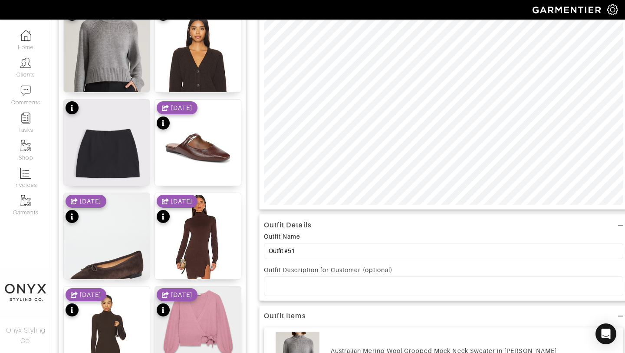
scroll to position [78, 0]
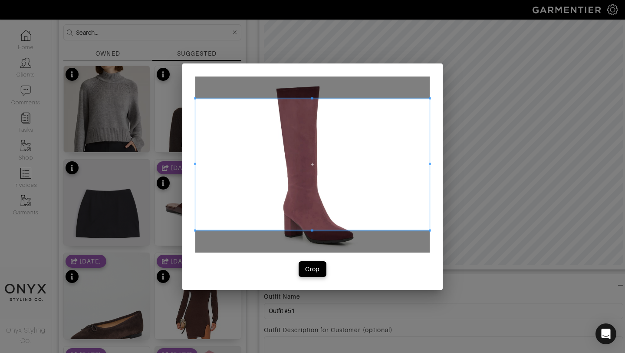
click at [430, 96] on div at bounding box center [312, 164] width 235 height 176
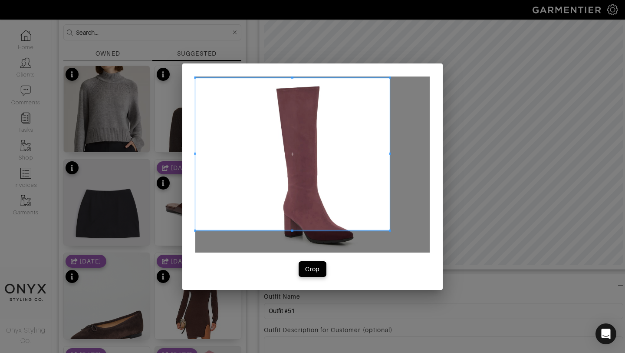
click at [390, 74] on div "Crop" at bounding box center [312, 176] width 261 height 226
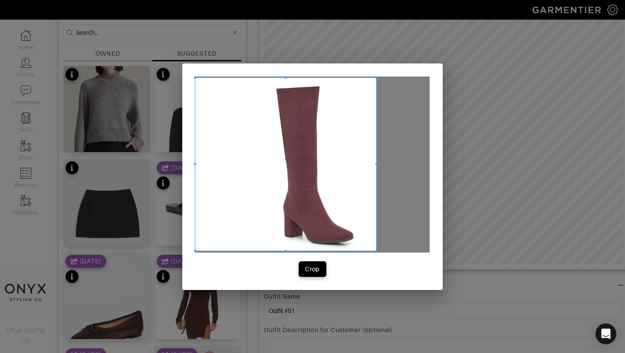
click at [376, 250] on span at bounding box center [377, 251] width 2 height 2
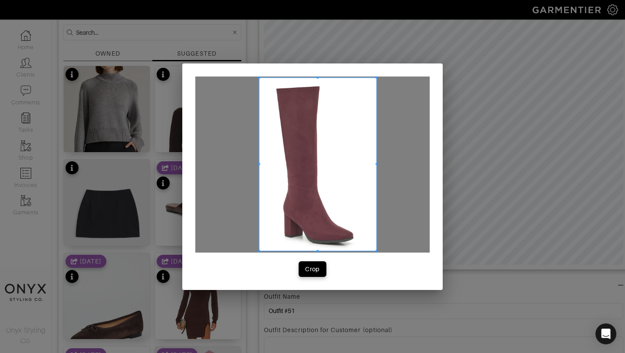
click at [260, 191] on span at bounding box center [259, 163] width 2 height 173
click at [313, 270] on div "Crop" at bounding box center [312, 268] width 15 height 9
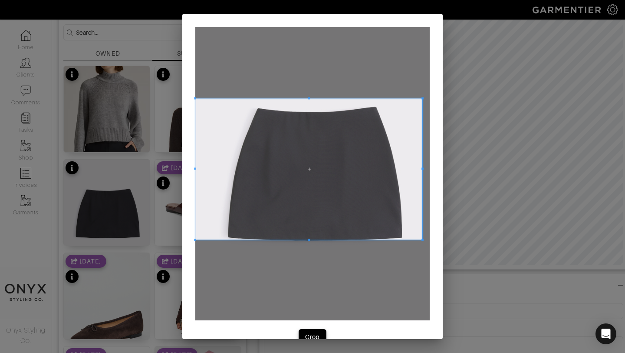
click at [422, 97] on span at bounding box center [423, 98] width 2 height 2
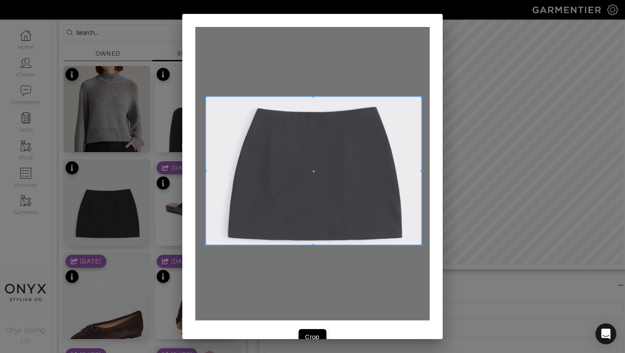
click at [206, 244] on span at bounding box center [206, 245] width 2 height 2
click at [320, 337] on span "Crop" at bounding box center [313, 336] width 18 height 9
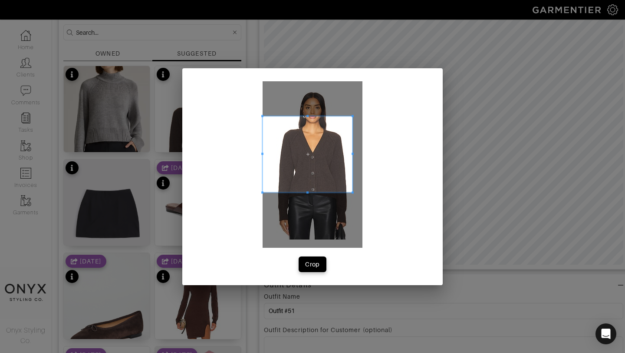
click at [352, 115] on span at bounding box center [353, 116] width 2 height 2
click at [353, 194] on span at bounding box center [353, 193] width 2 height 2
click at [353, 215] on div at bounding box center [313, 164] width 100 height 166
click at [353, 208] on span at bounding box center [353, 209] width 2 height 2
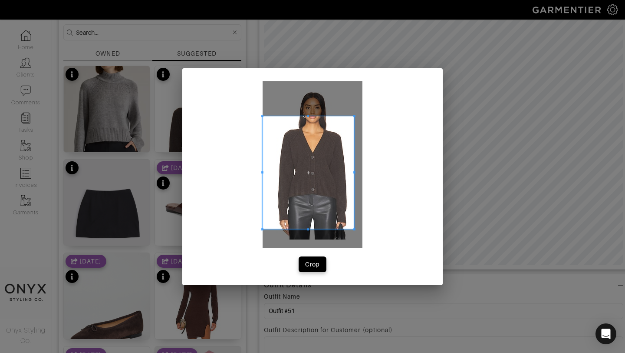
click at [354, 228] on span at bounding box center [355, 229] width 2 height 2
click at [270, 170] on span at bounding box center [270, 172] width 2 height 113
click at [312, 263] on div "Crop" at bounding box center [312, 264] width 15 height 9
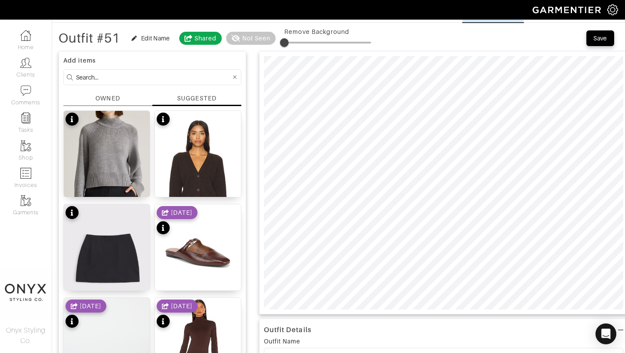
scroll to position [13, 0]
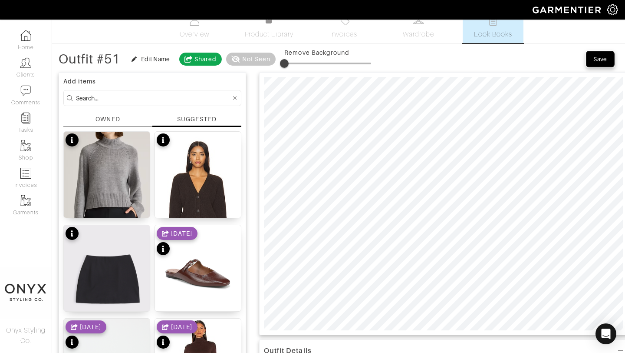
click at [604, 54] on button "Save" at bounding box center [601, 59] width 28 height 16
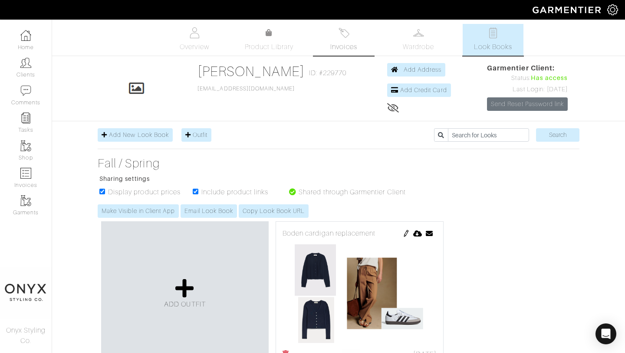
click at [348, 44] on span "Invoices" at bounding box center [344, 47] width 26 height 10
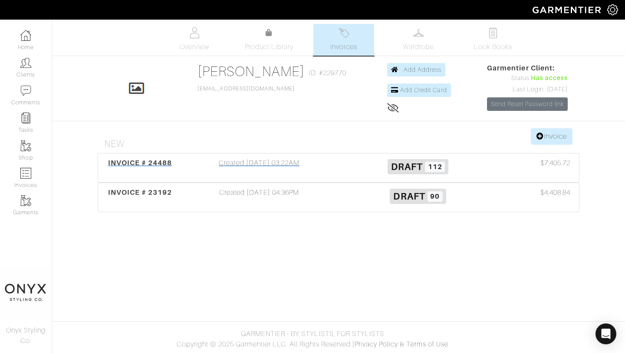
click at [158, 165] on span "INVOICE # 24488" at bounding box center [140, 163] width 64 height 8
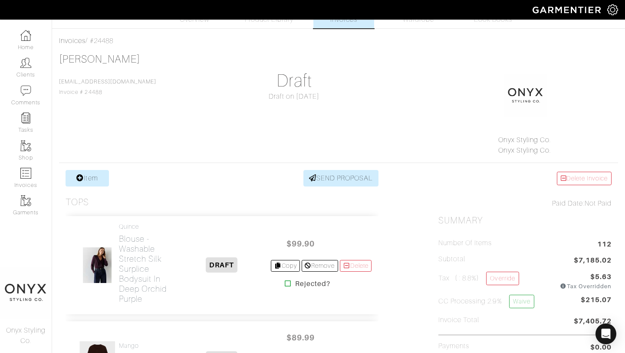
scroll to position [36, 0]
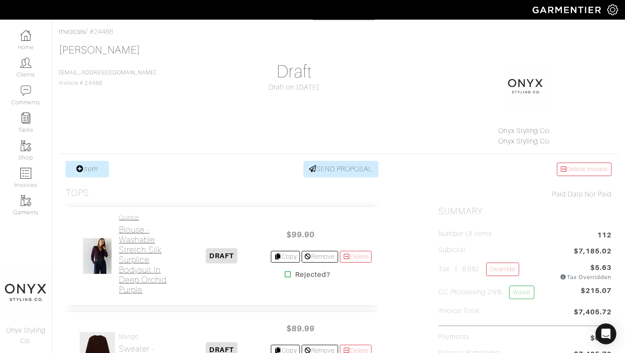
click at [126, 267] on h2 "Blouse - Washable Stretch Silk Surplice Bodysuit in Deep Orchid Purple" at bounding box center [145, 260] width 53 height 70
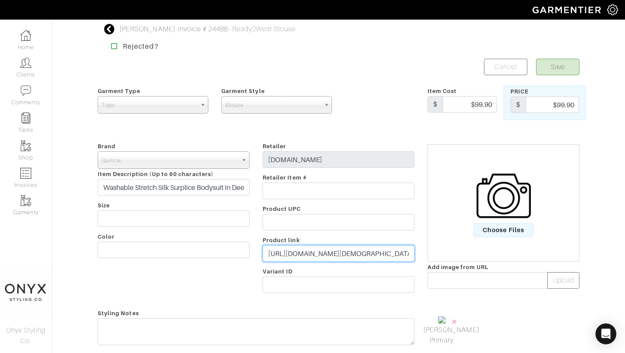
click at [345, 252] on input "https://www.quince.com/women/women's-washable-stretch-silk-surplice-bodysuit?co…" at bounding box center [339, 253] width 152 height 17
click at [345, 252] on input "[URL][DOMAIN_NAME][DEMOGRAPHIC_DATA]" at bounding box center [339, 253] width 152 height 17
click at [515, 227] on span "Choose Files" at bounding box center [504, 230] width 60 height 14
click at [0, 0] on input "Choose Files" at bounding box center [0, 0] width 0 height 0
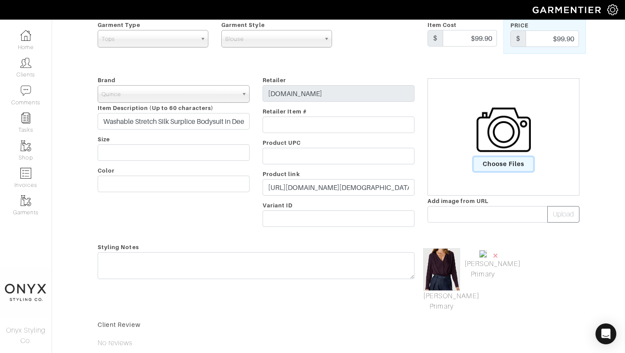
scroll to position [94, 0]
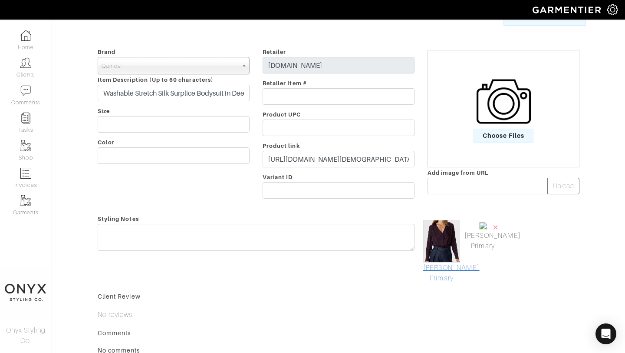
click at [448, 273] on link "Mark As Primary" at bounding box center [441, 272] width 37 height 21
click at [497, 227] on span "×" at bounding box center [495, 227] width 7 height 12
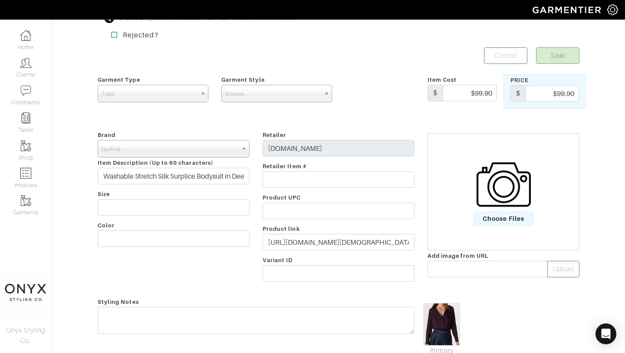
scroll to position [0, 0]
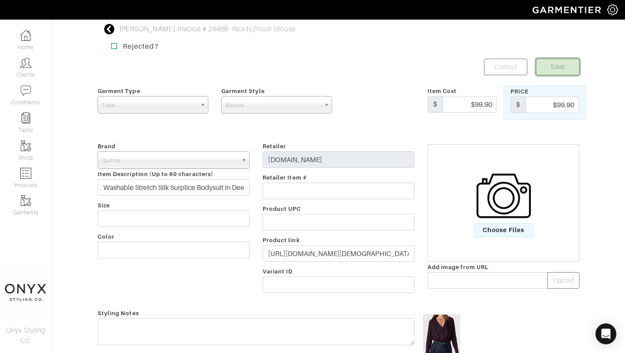
click at [560, 65] on button "Save" at bounding box center [557, 67] width 43 height 17
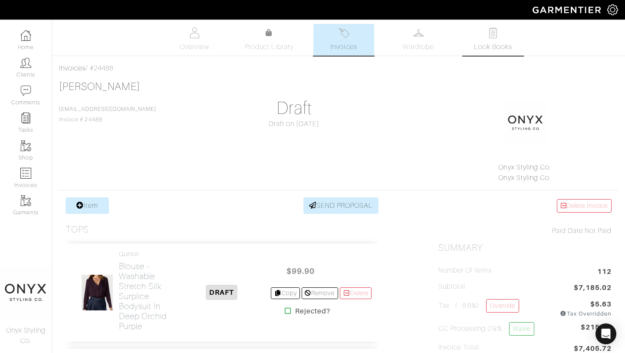
click at [491, 46] on span "Look Books" at bounding box center [493, 47] width 39 height 10
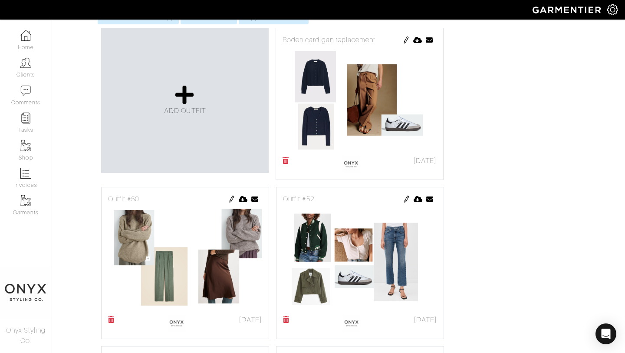
scroll to position [202, 0]
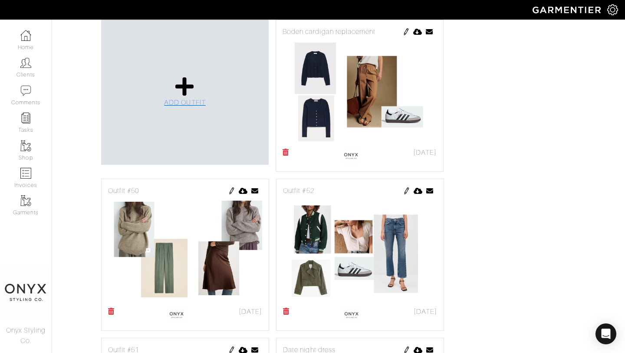
click at [195, 96] on link "ADD OUTFIT" at bounding box center [185, 92] width 42 height 32
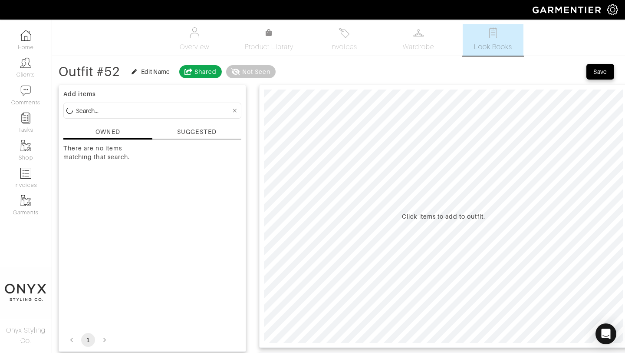
click at [198, 134] on div "SUGGESTED" at bounding box center [196, 131] width 39 height 9
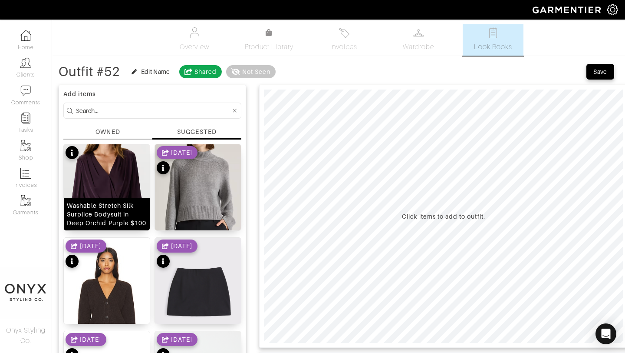
click at [109, 200] on div "Washable Stretch Silk Surplice Bodysuit in Deep Orchid Purple $100" at bounding box center [107, 214] width 86 height 32
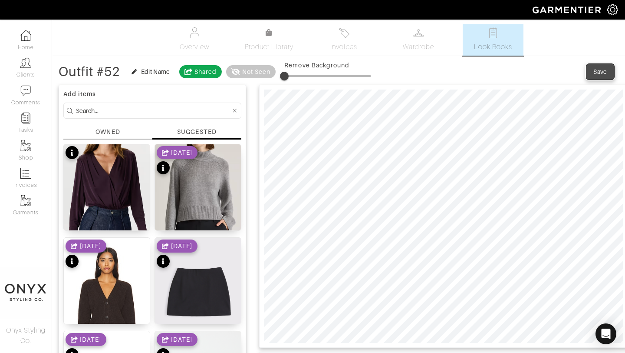
click at [600, 73] on div "Save" at bounding box center [601, 71] width 14 height 9
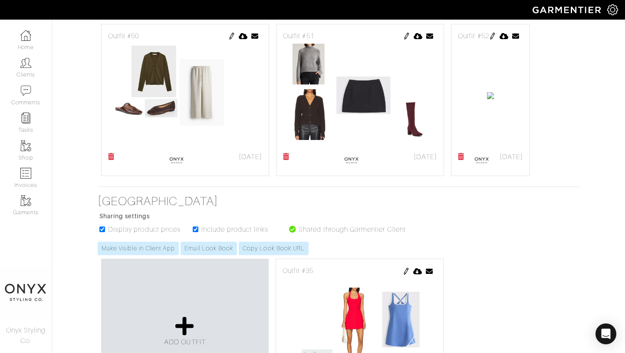
scroll to position [687, 0]
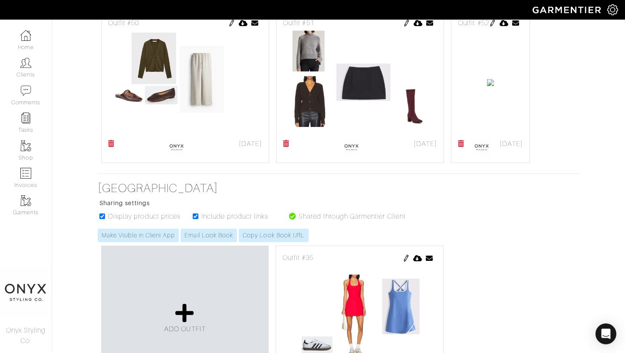
click at [489, 26] on img at bounding box center [492, 23] width 7 height 7
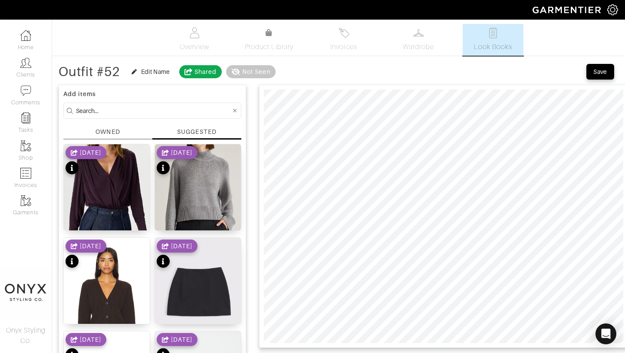
click at [197, 131] on div "SUGGESTED" at bounding box center [196, 131] width 39 height 9
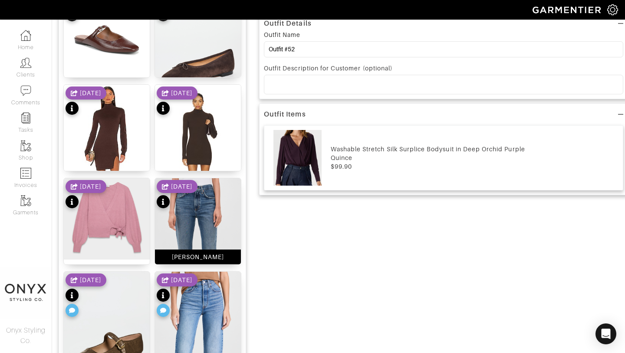
click at [202, 215] on img at bounding box center [198, 254] width 86 height 152
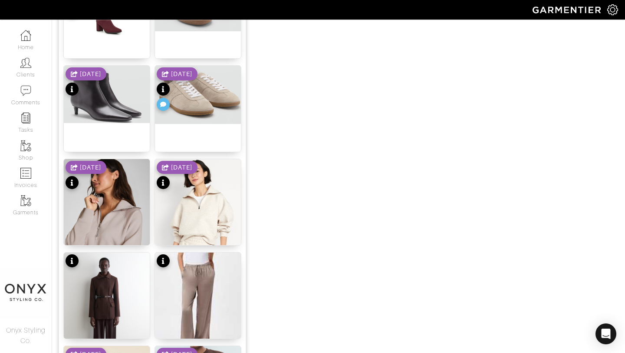
scroll to position [728, 0]
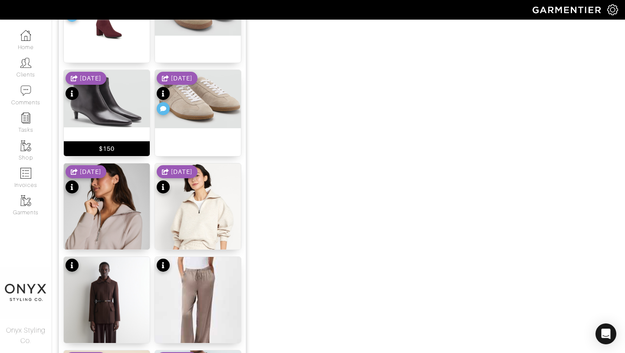
click at [126, 102] on img at bounding box center [107, 98] width 86 height 57
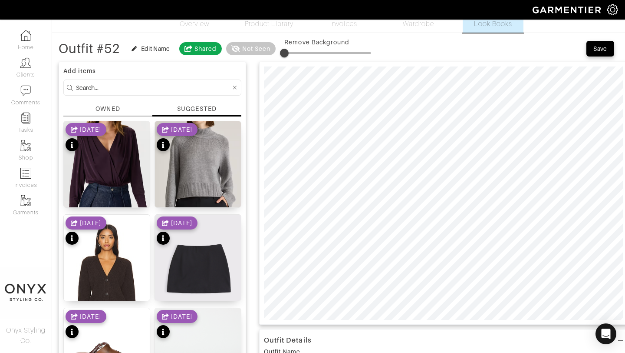
scroll to position [23, 0]
click at [597, 52] on div "Save" at bounding box center [601, 49] width 14 height 9
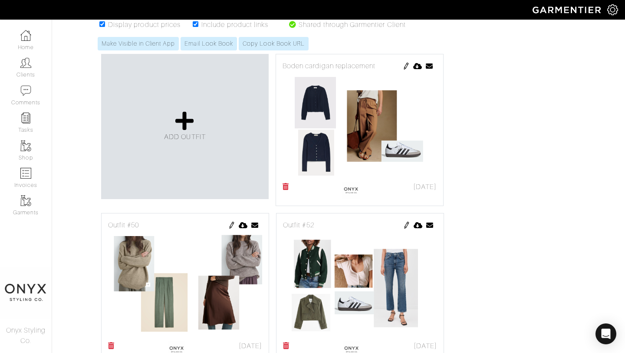
scroll to position [151, 0]
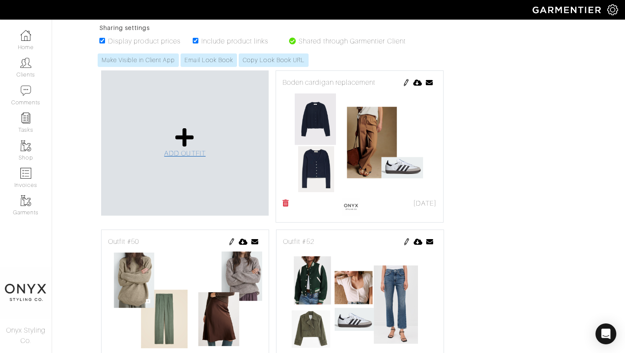
click at [192, 135] on icon at bounding box center [184, 137] width 19 height 21
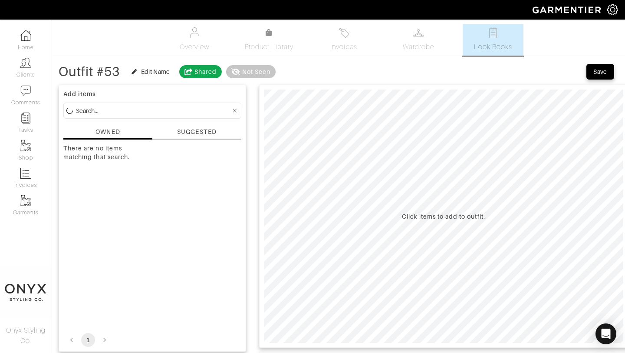
click at [198, 128] on div "SUGGESTED" at bounding box center [196, 131] width 39 height 9
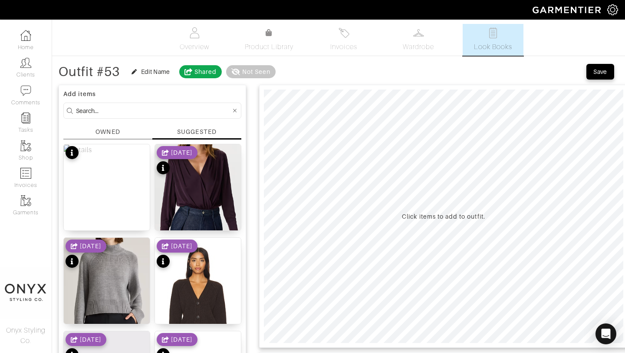
click at [198, 170] on div "[DATE]" at bounding box center [177, 161] width 41 height 30
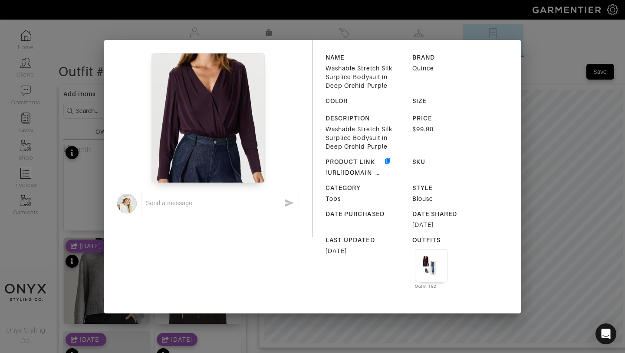
click at [553, 197] on div "x NAME Washable Stretch Silk Surplice Bodysuit in Deep Orchid Purple BRAND Quin…" at bounding box center [312, 176] width 625 height 353
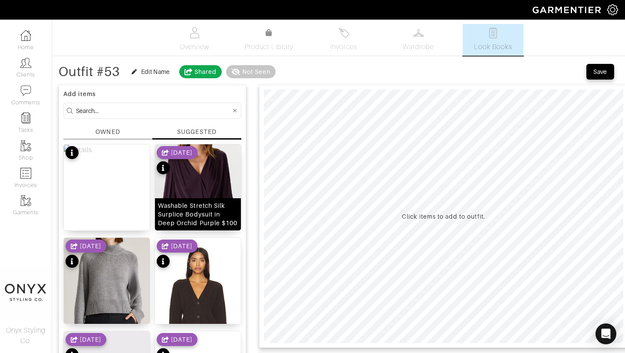
click at [218, 184] on img at bounding box center [198, 193] width 86 height 99
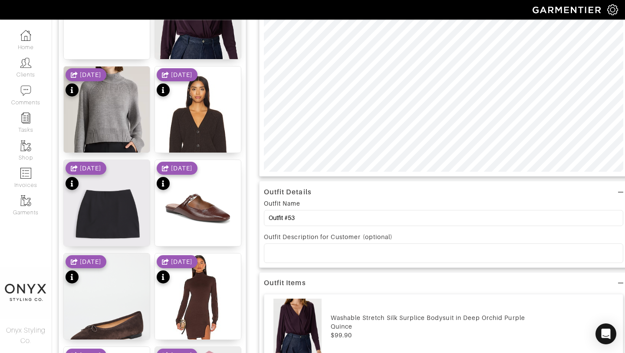
scroll to position [215, 0]
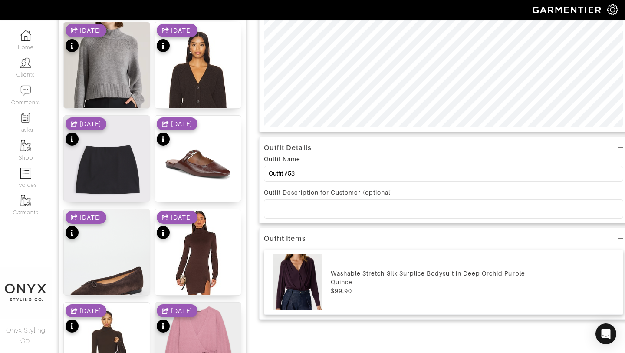
click at [370, 216] on div at bounding box center [443, 208] width 359 height 18
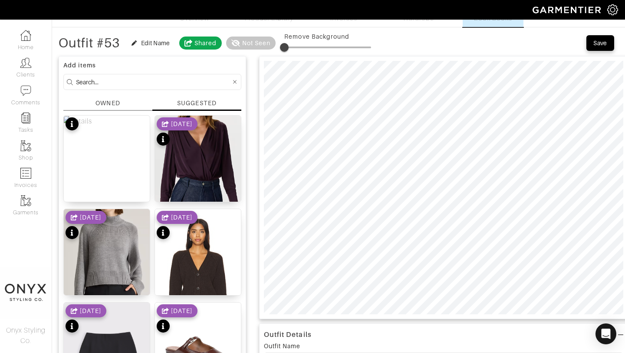
scroll to position [8, 0]
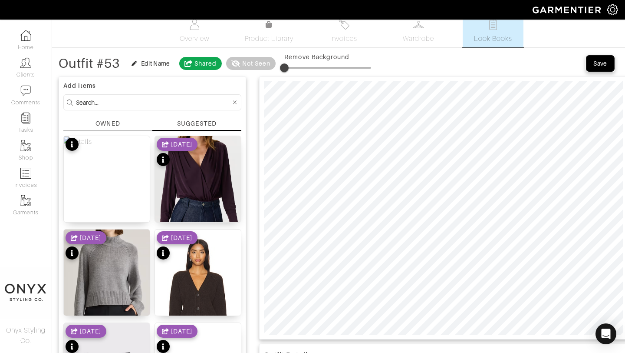
click at [606, 65] on div "Save" at bounding box center [601, 63] width 14 height 9
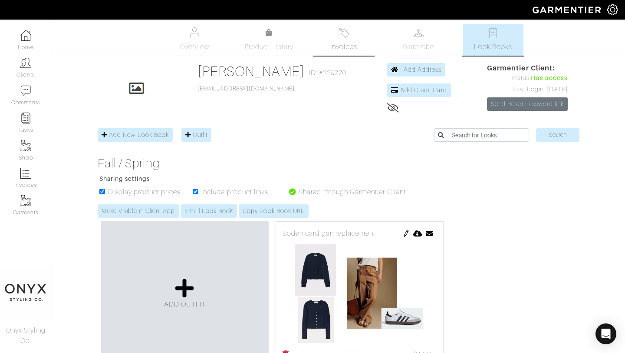
click at [344, 40] on link "Invoices" at bounding box center [344, 40] width 61 height 32
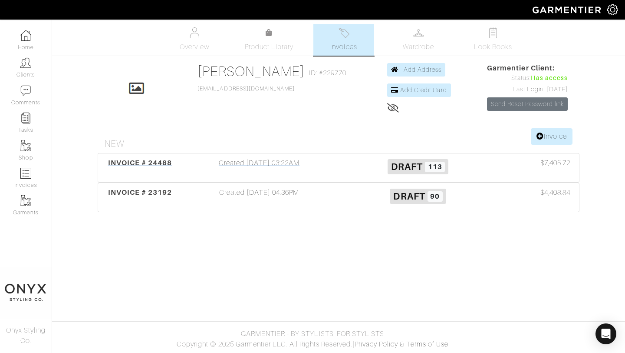
click at [144, 162] on span "INVOICE # 24488" at bounding box center [140, 163] width 64 height 8
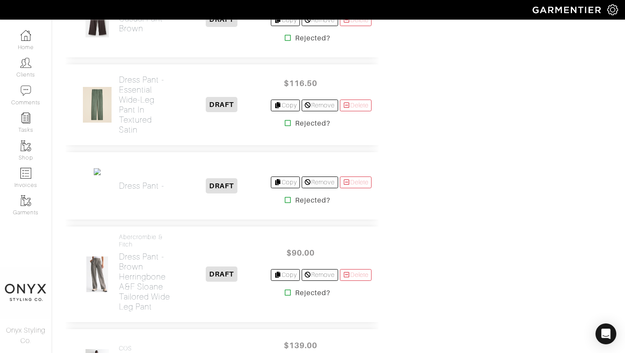
scroll to position [4055, 0]
click at [145, 180] on h2 "Dress Pant -" at bounding box center [141, 185] width 45 height 10
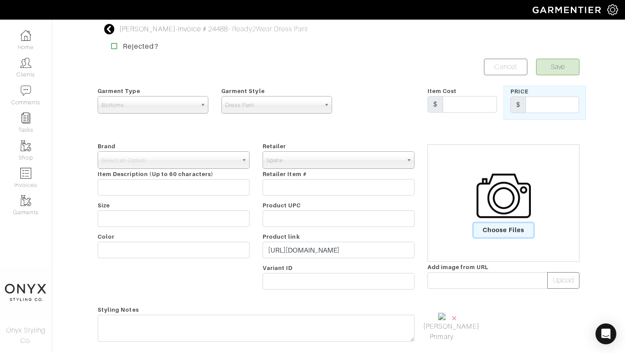
click at [499, 236] on span "Choose Files" at bounding box center [504, 230] width 60 height 14
click at [0, 0] on input "Choose Files" at bounding box center [0, 0] width 0 height 0
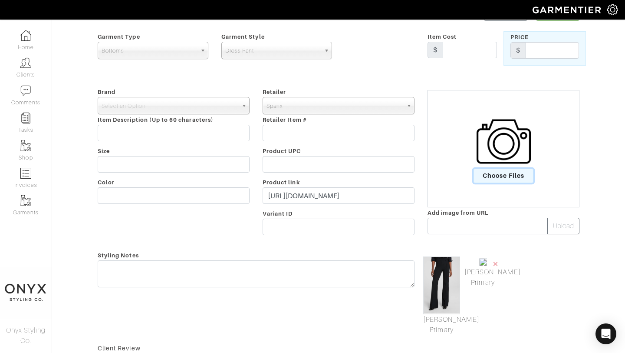
scroll to position [65, 0]
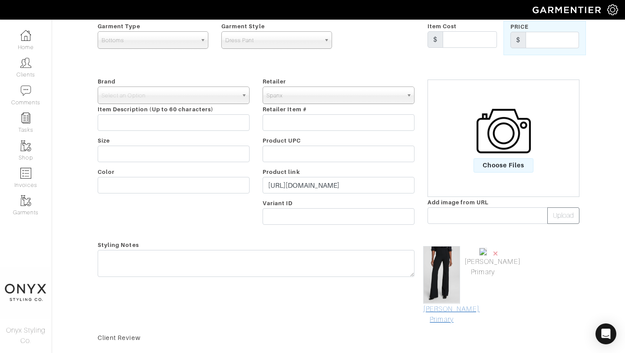
click at [444, 306] on link "Mark As Primary" at bounding box center [441, 314] width 37 height 21
click at [496, 252] on span "×" at bounding box center [495, 253] width 7 height 12
click at [465, 38] on input "text" at bounding box center [470, 39] width 54 height 17
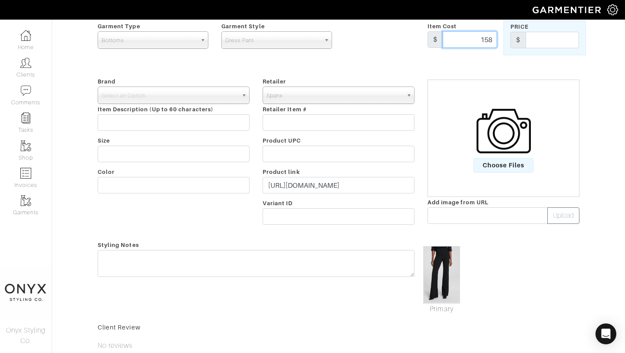
type input "158"
click at [538, 44] on input "text" at bounding box center [552, 40] width 53 height 17
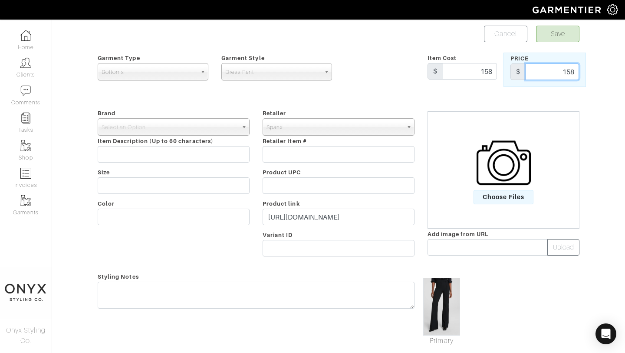
scroll to position [0, 0]
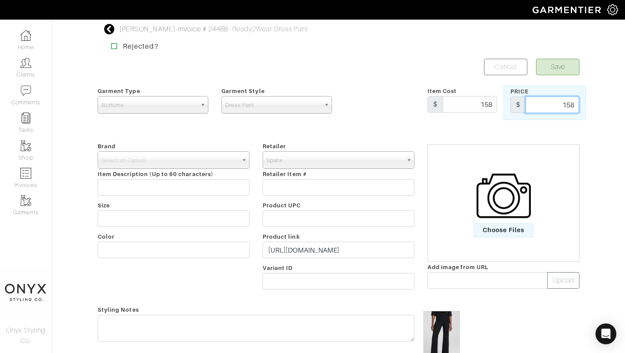
type input "158"
click at [562, 69] on button "Save" at bounding box center [557, 67] width 43 height 17
click at [244, 161] on b at bounding box center [245, 160] width 8 height 17
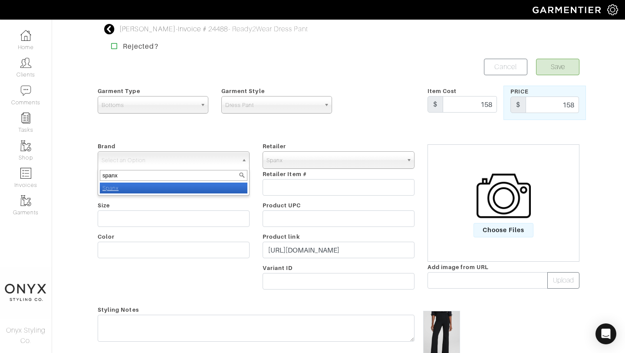
type input "spanx"
click at [204, 192] on li "Spanx" at bounding box center [174, 187] width 148 height 11
select select "Spanx"
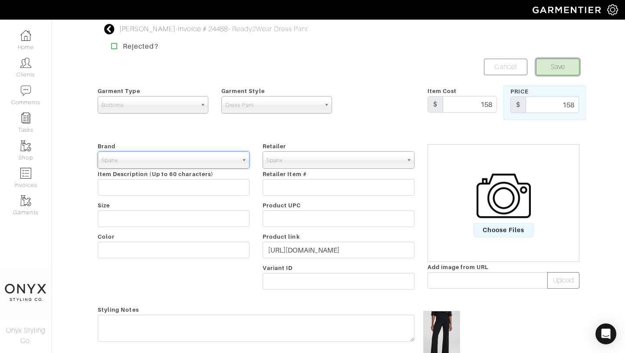
click at [562, 71] on button "Save" at bounding box center [557, 67] width 43 height 17
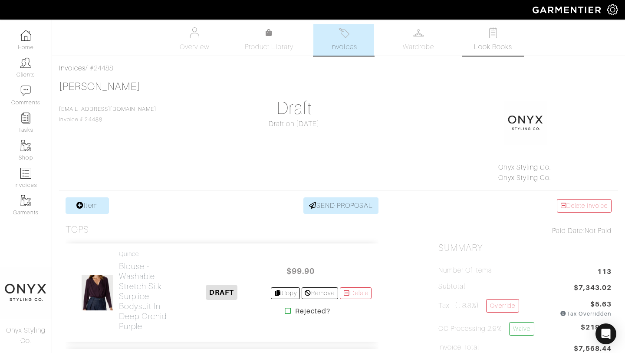
click at [497, 42] on span "Look Books" at bounding box center [493, 47] width 39 height 10
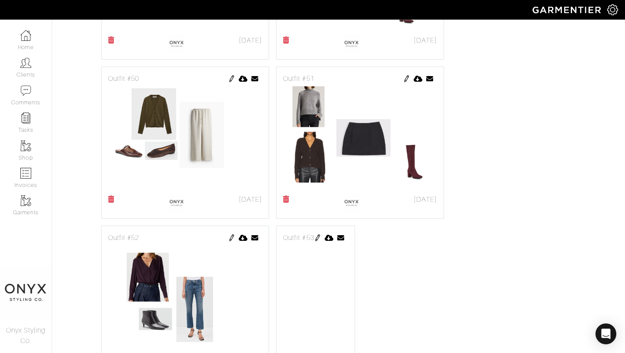
scroll to position [661, 0]
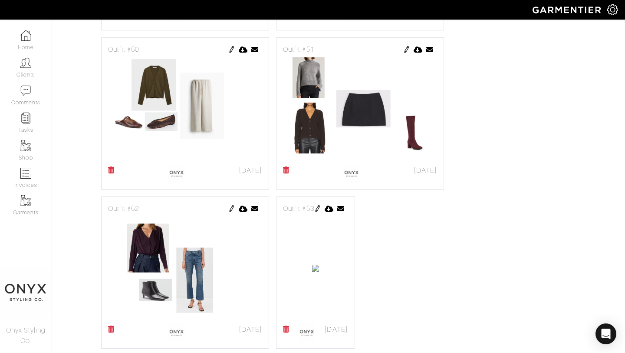
click at [321, 207] on img at bounding box center [317, 208] width 7 height 7
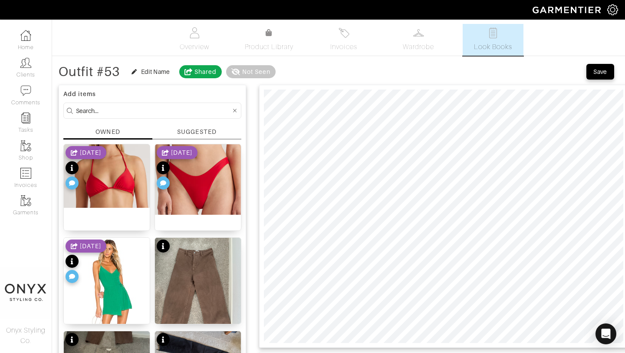
click at [196, 133] on div "SUGGESTED" at bounding box center [196, 131] width 39 height 9
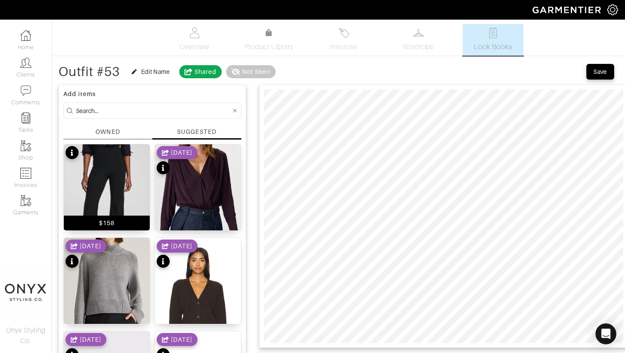
click at [119, 174] on img at bounding box center [107, 211] width 86 height 135
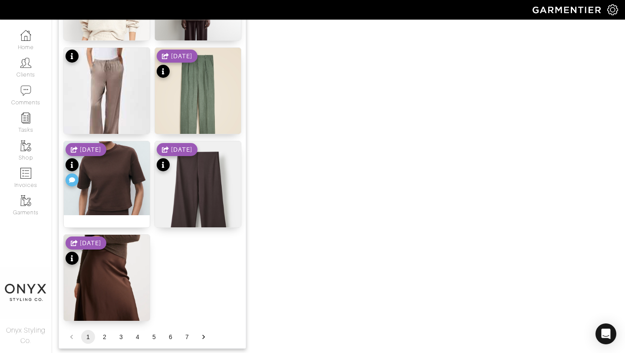
scroll to position [1068, 0]
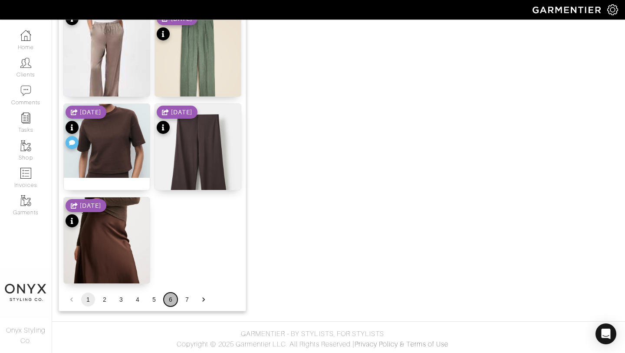
click at [173, 298] on button "6" at bounding box center [171, 299] width 14 height 14
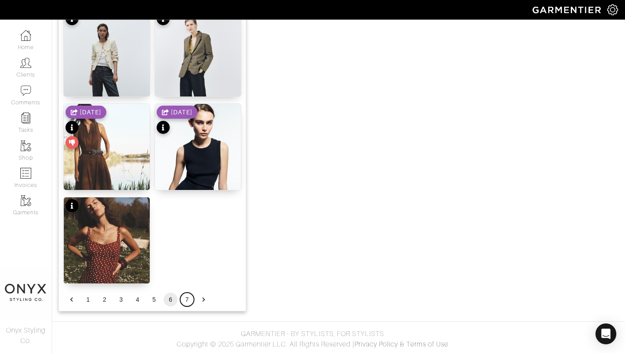
click at [187, 301] on button "7" at bounding box center [187, 299] width 14 height 14
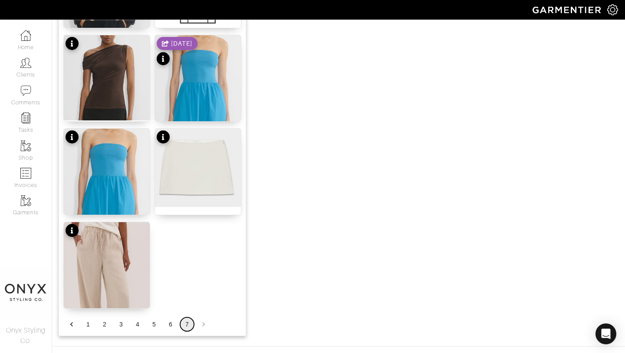
scroll to position [881, 0]
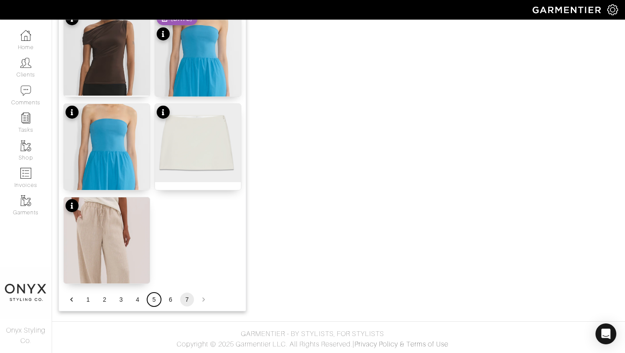
click at [154, 300] on button "5" at bounding box center [154, 299] width 14 height 14
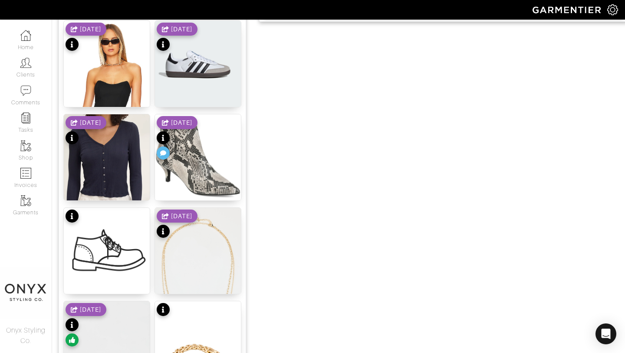
scroll to position [583, 0]
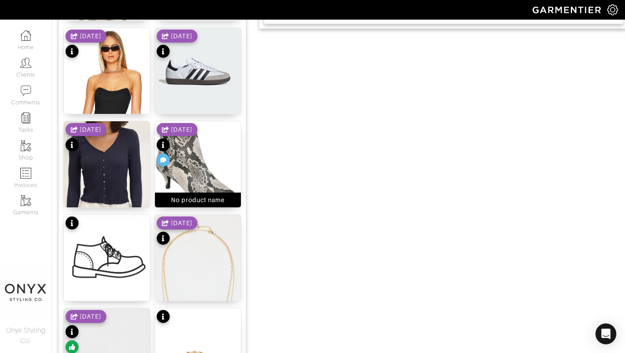
click at [196, 171] on img at bounding box center [198, 164] width 86 height 86
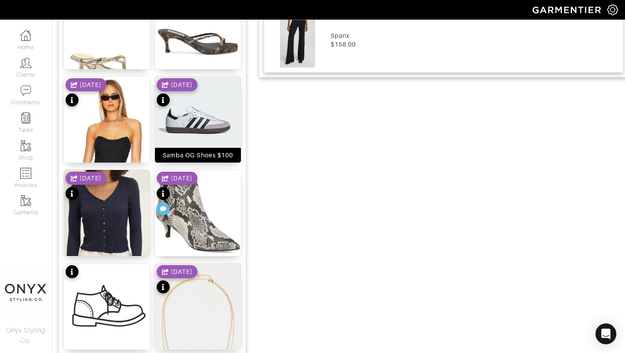
scroll to position [518, 0]
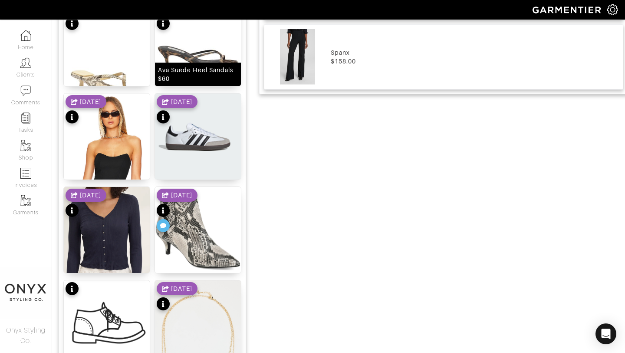
click at [209, 52] on img at bounding box center [198, 57] width 86 height 115
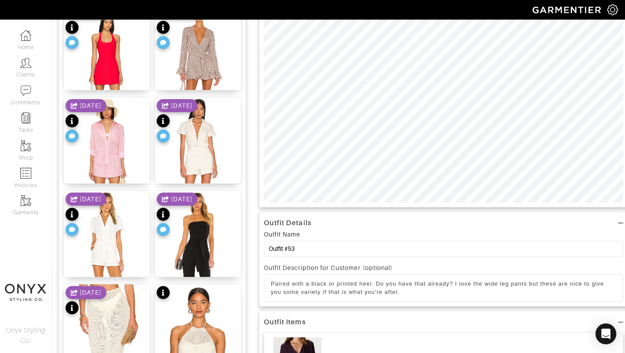
scroll to position [0, 0]
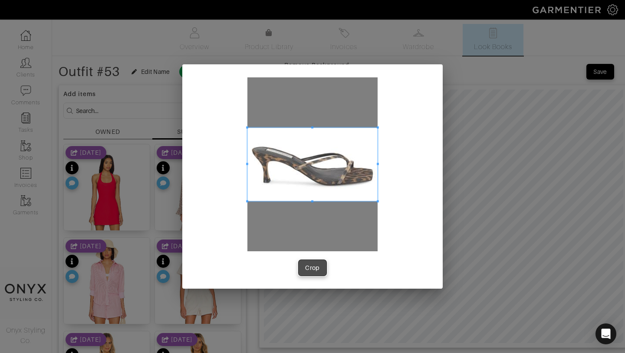
click at [314, 267] on div "Crop" at bounding box center [312, 267] width 15 height 9
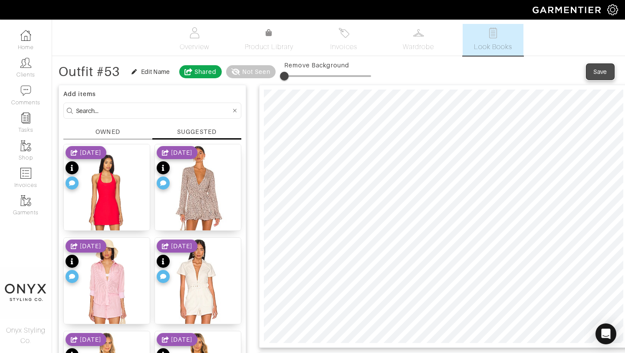
click at [596, 73] on div "Save" at bounding box center [601, 71] width 14 height 9
